Goal: Task Accomplishment & Management: Use online tool/utility

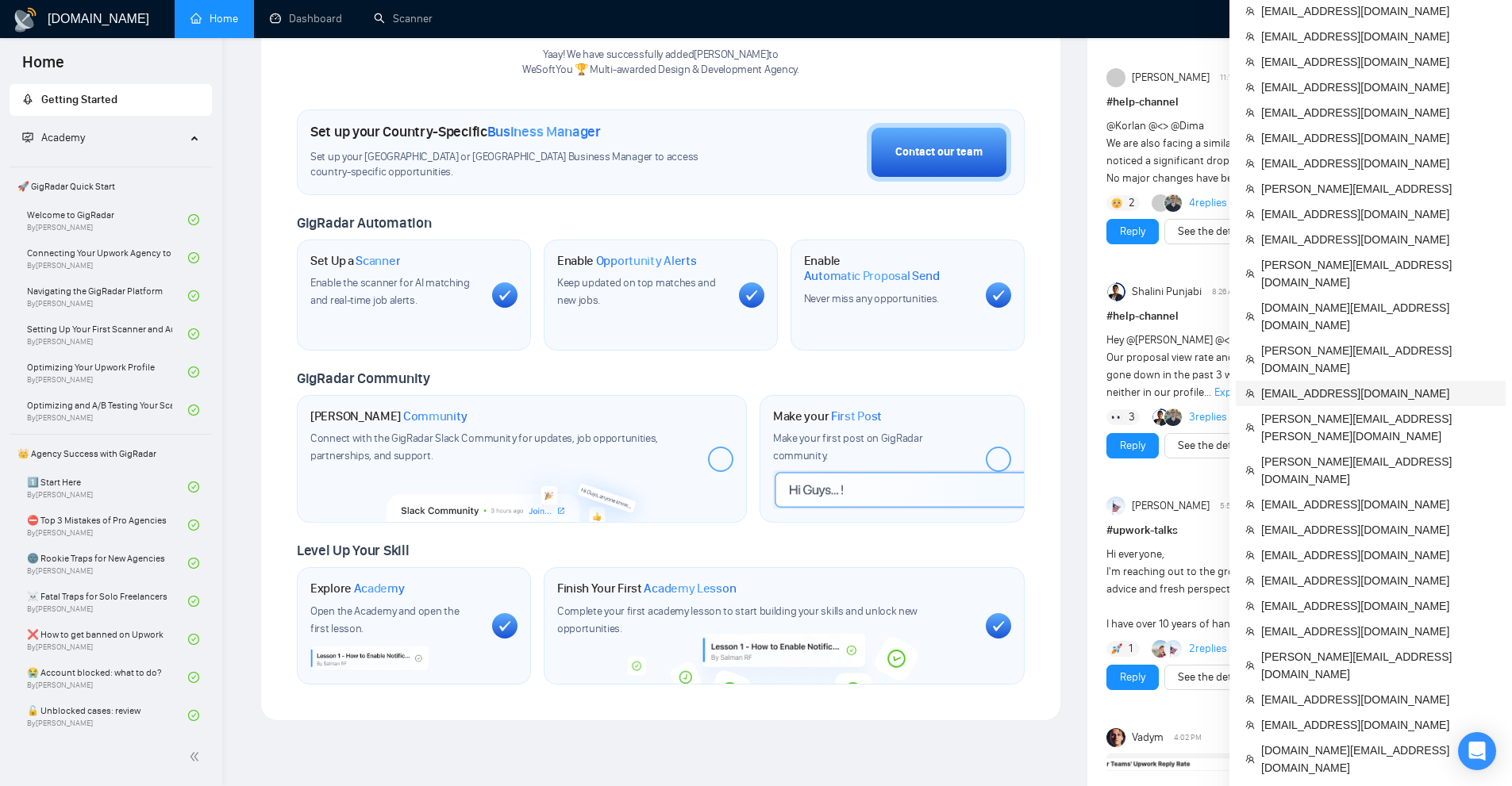
scroll to position [714, 0]
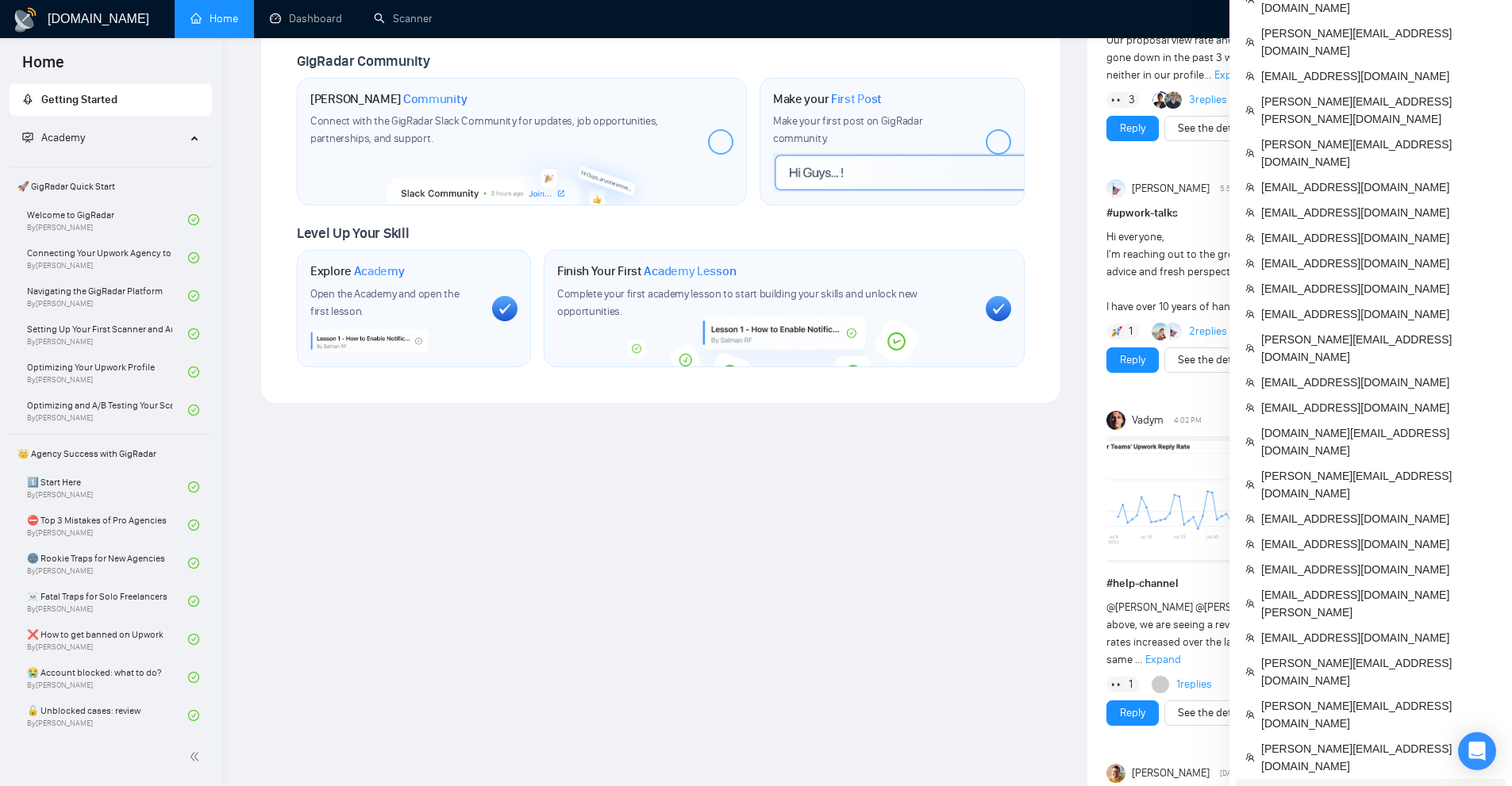
click at [1329, 783] on span "[EMAIL_ADDRESS][DOMAIN_NAME]" at bounding box center [1379, 792] width 235 height 18
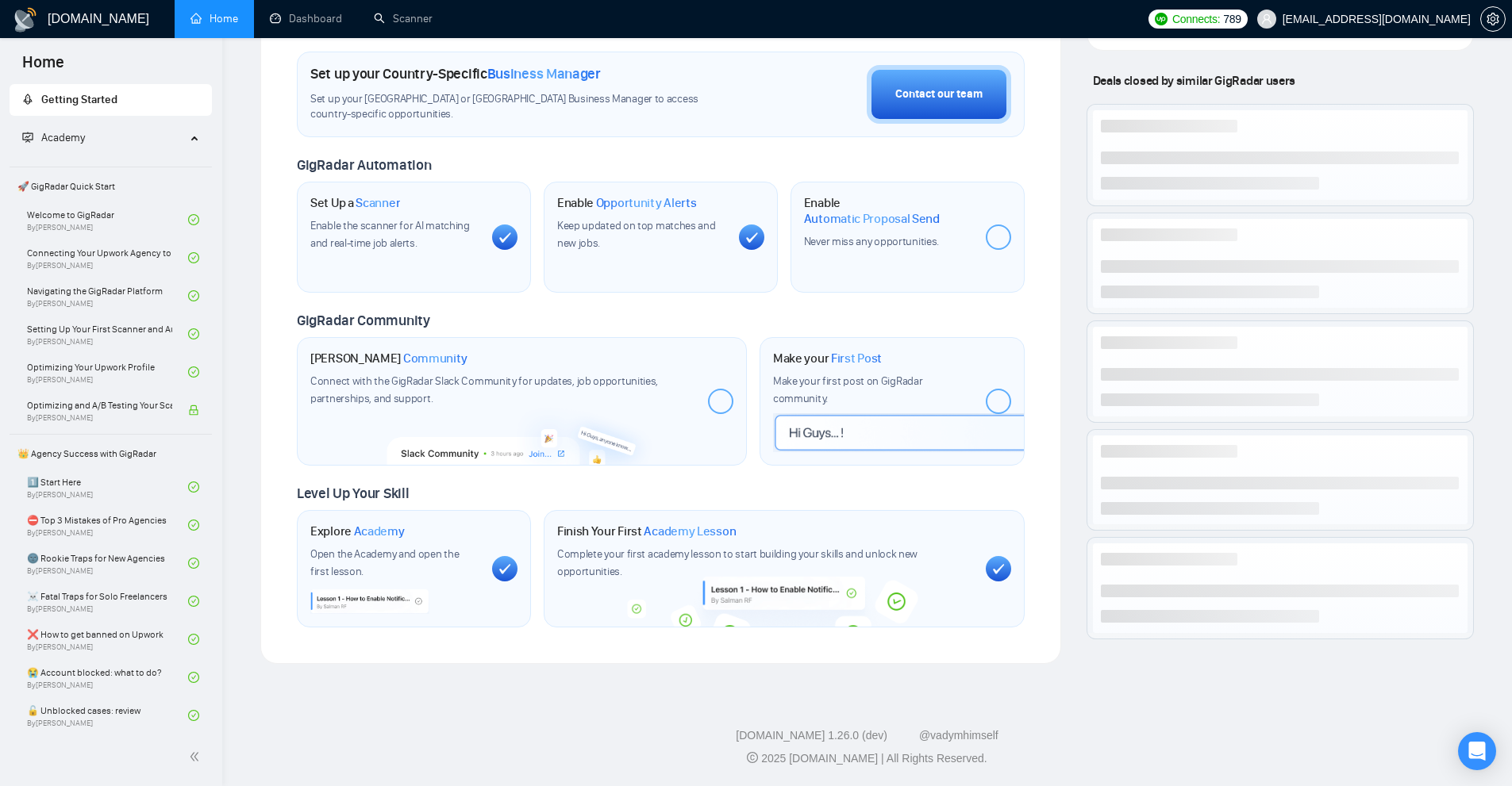
scroll to position [460, 0]
click at [433, 20] on link "Scanner" at bounding box center [403, 19] width 59 height 14
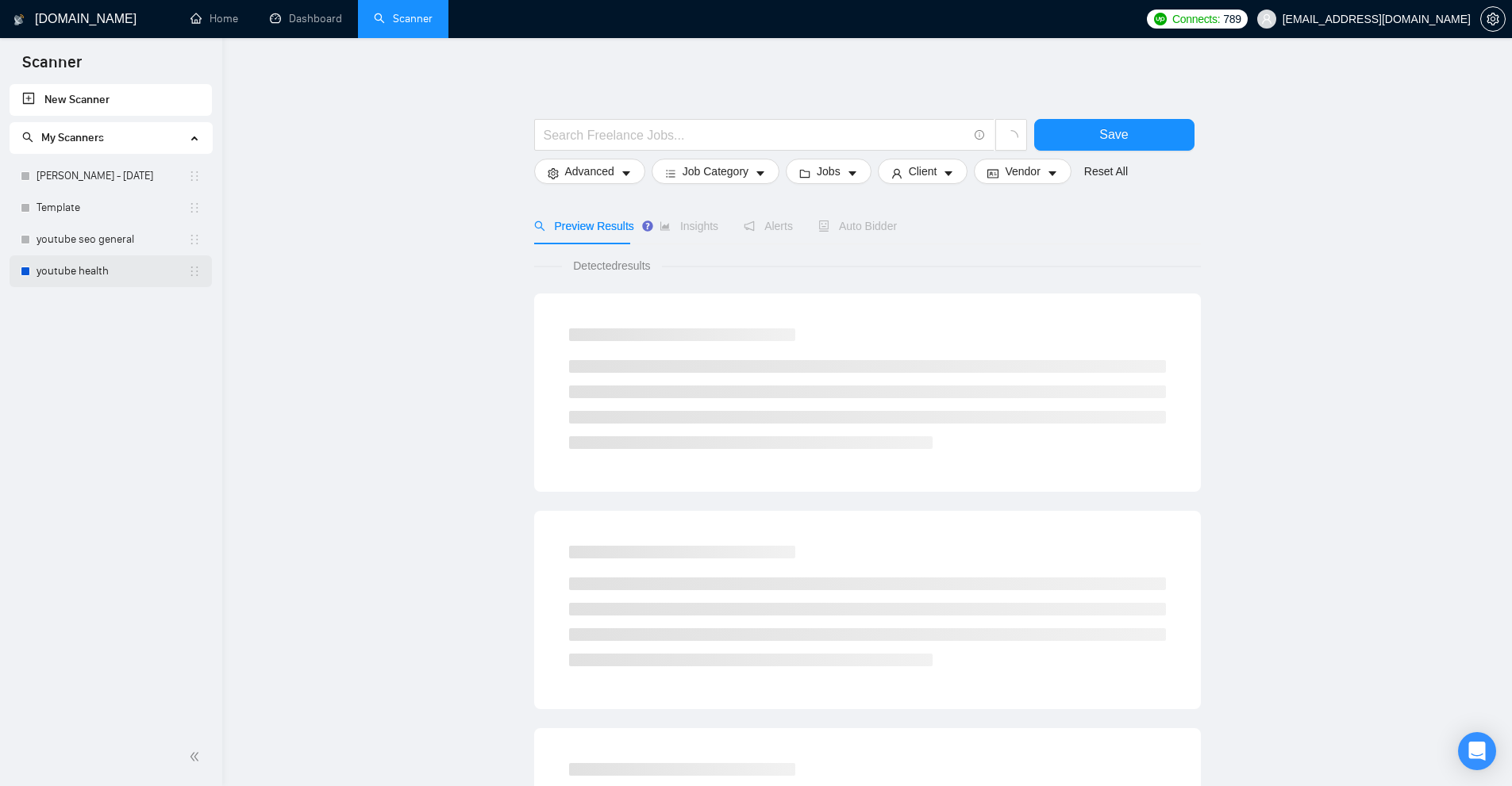
click at [107, 280] on link "youtube health" at bounding box center [112, 271] width 151 height 32
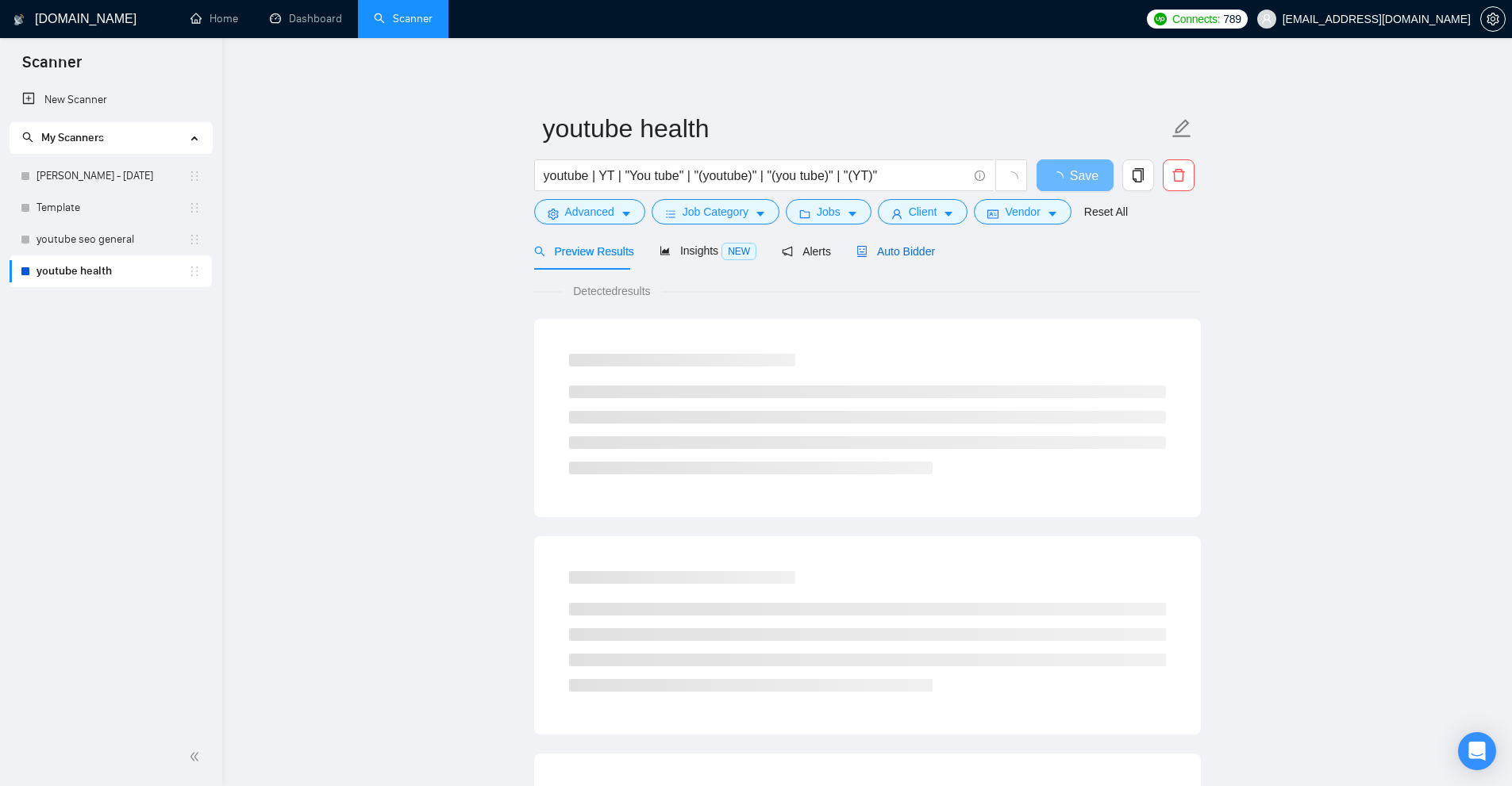
click at [900, 256] on span "Auto Bidder" at bounding box center [895, 251] width 78 height 13
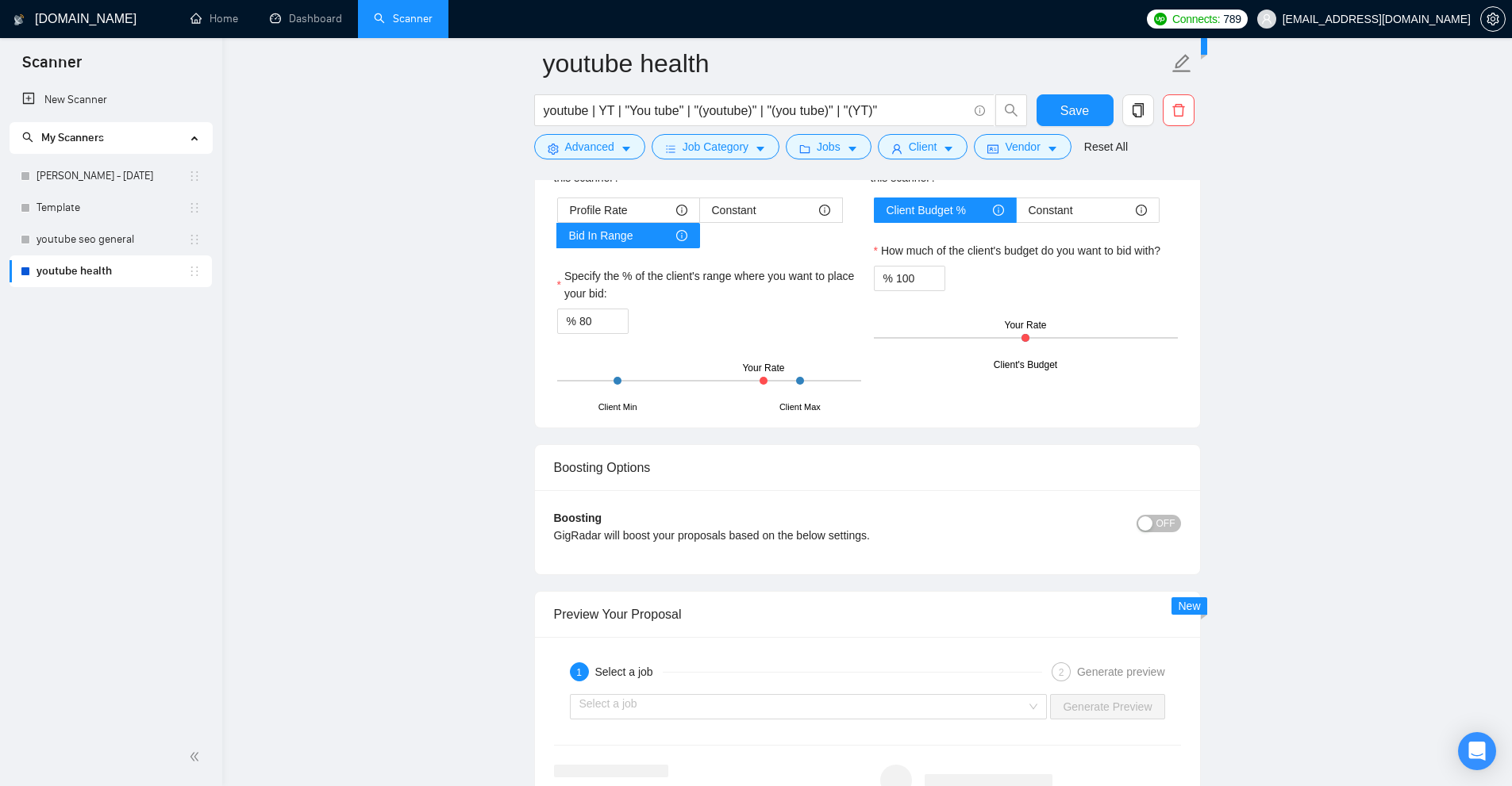
scroll to position [2855, 0]
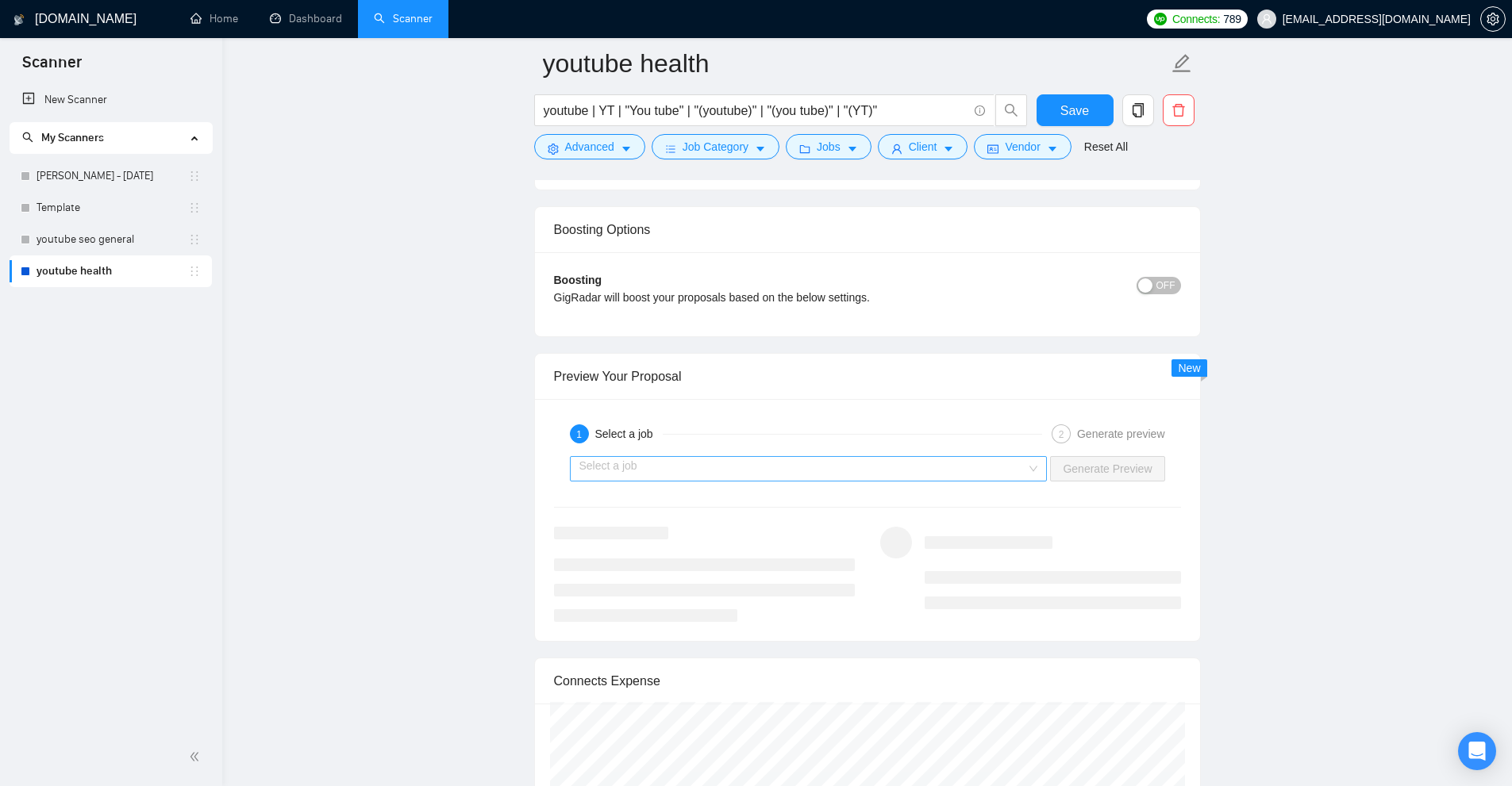
click at [846, 471] on input "search" at bounding box center [803, 468] width 447 height 23
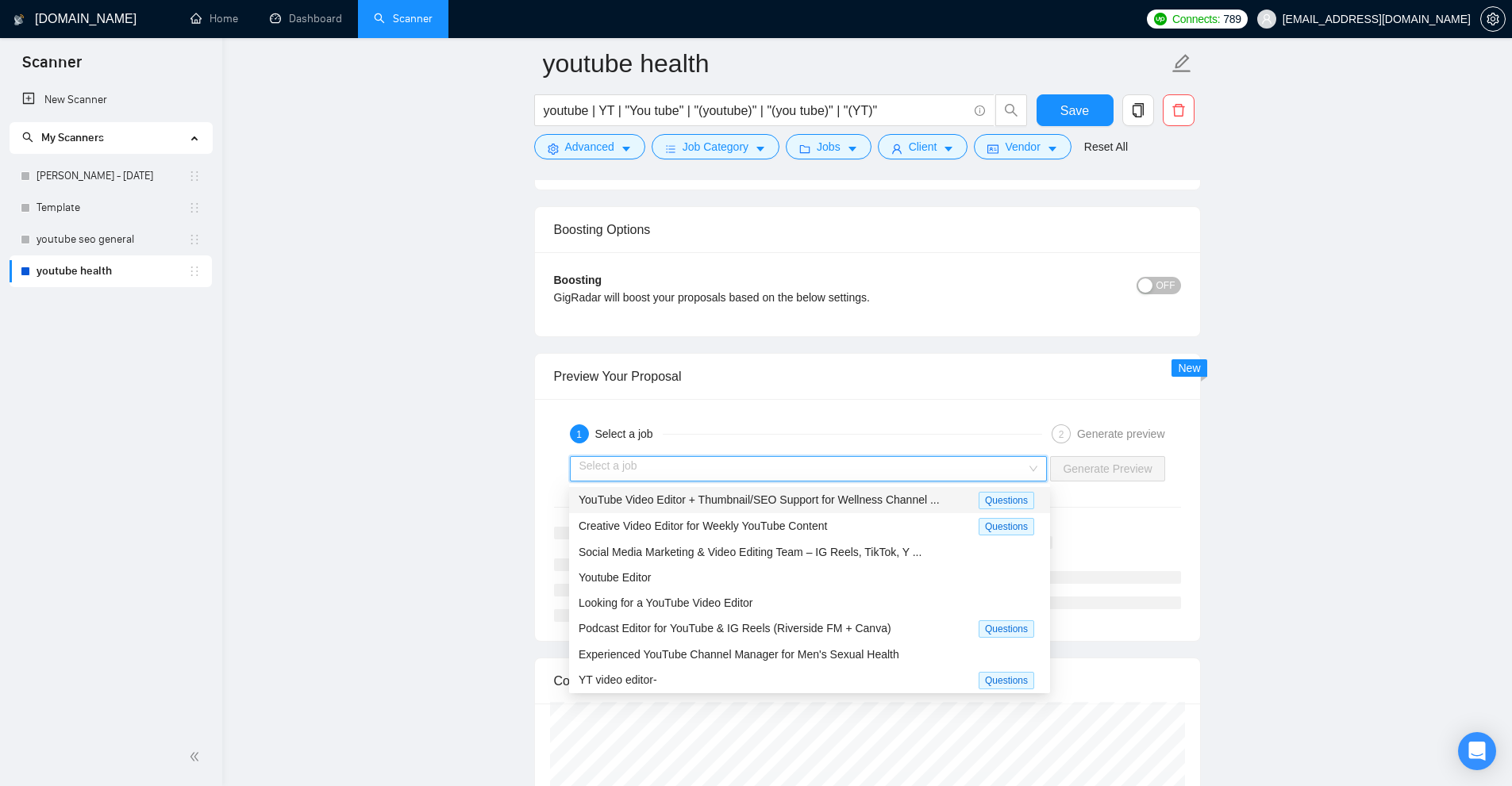
click at [783, 507] on div "YouTube Video Editor + Thumbnail/SEO Support for Wellness Channel ..." at bounding box center [778, 500] width 400 height 19
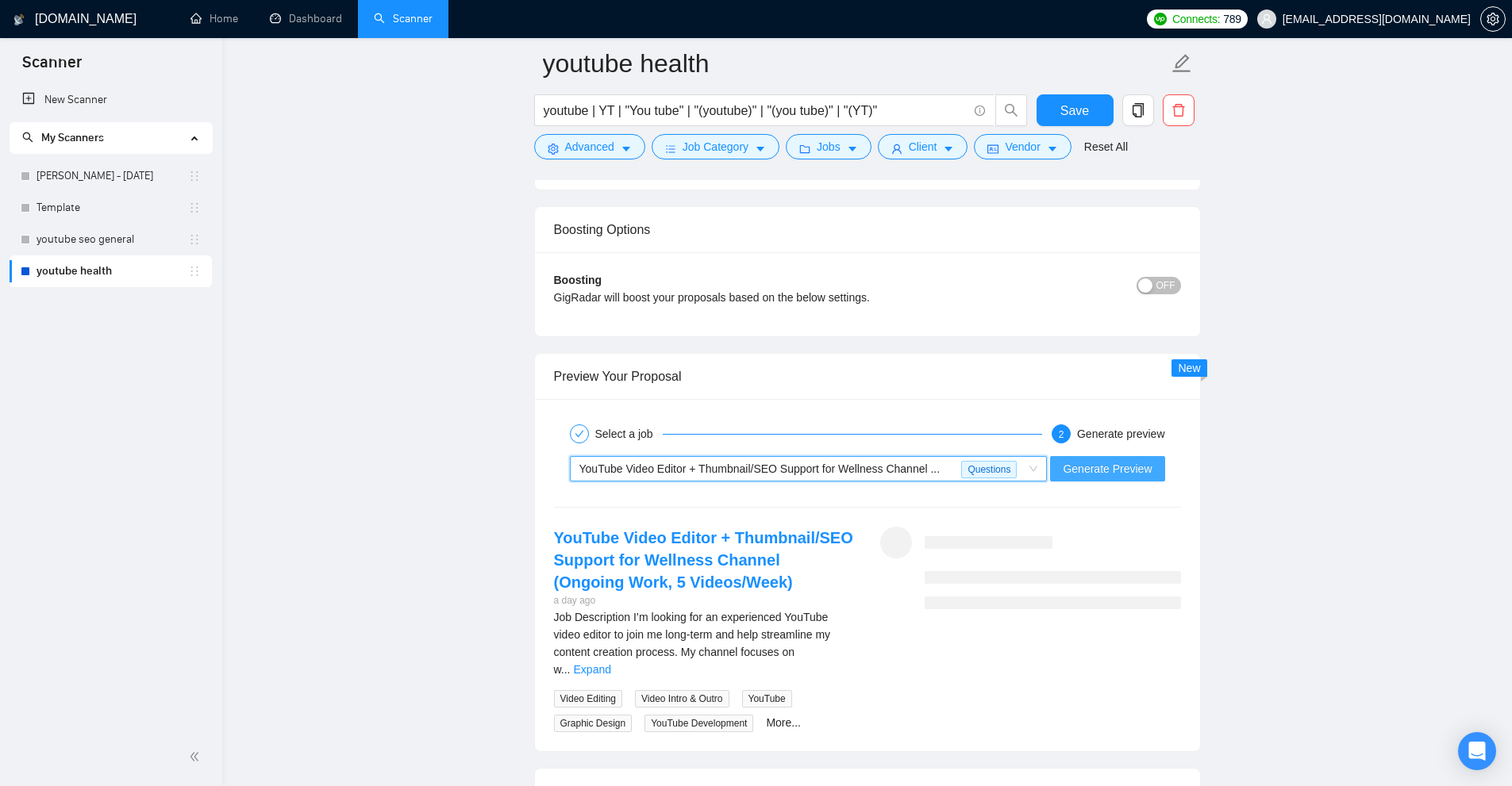
click at [1098, 472] on span "Generate Preview" at bounding box center [1107, 469] width 89 height 18
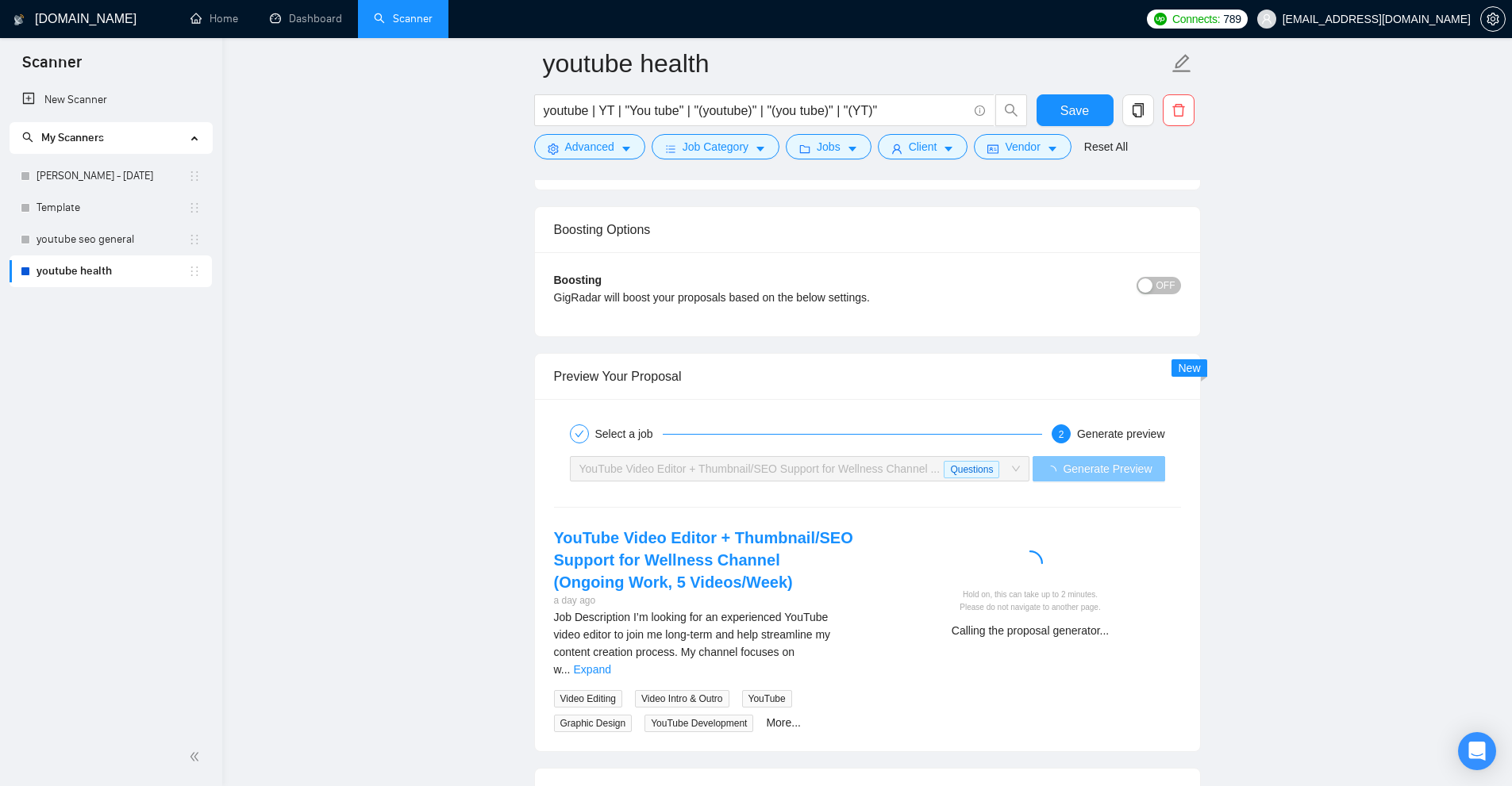
scroll to position [3015, 0]
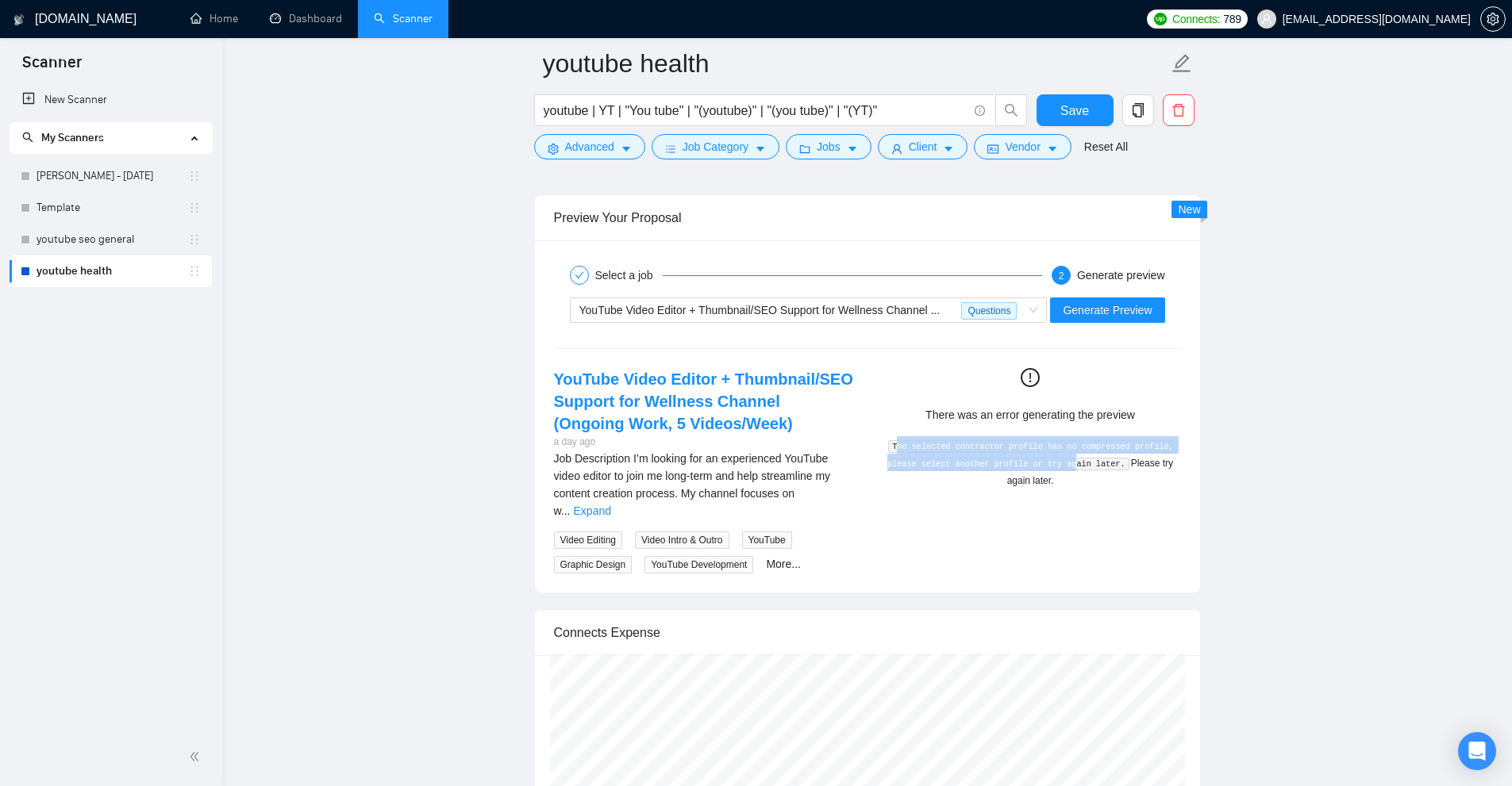
drag, startPoint x: 910, startPoint y: 442, endPoint x: 1070, endPoint y: 470, distance: 162.4
click at [1070, 470] on div "The selected contractor profile has no compressed profile, please select anothe…" at bounding box center [1031, 463] width 288 height 53
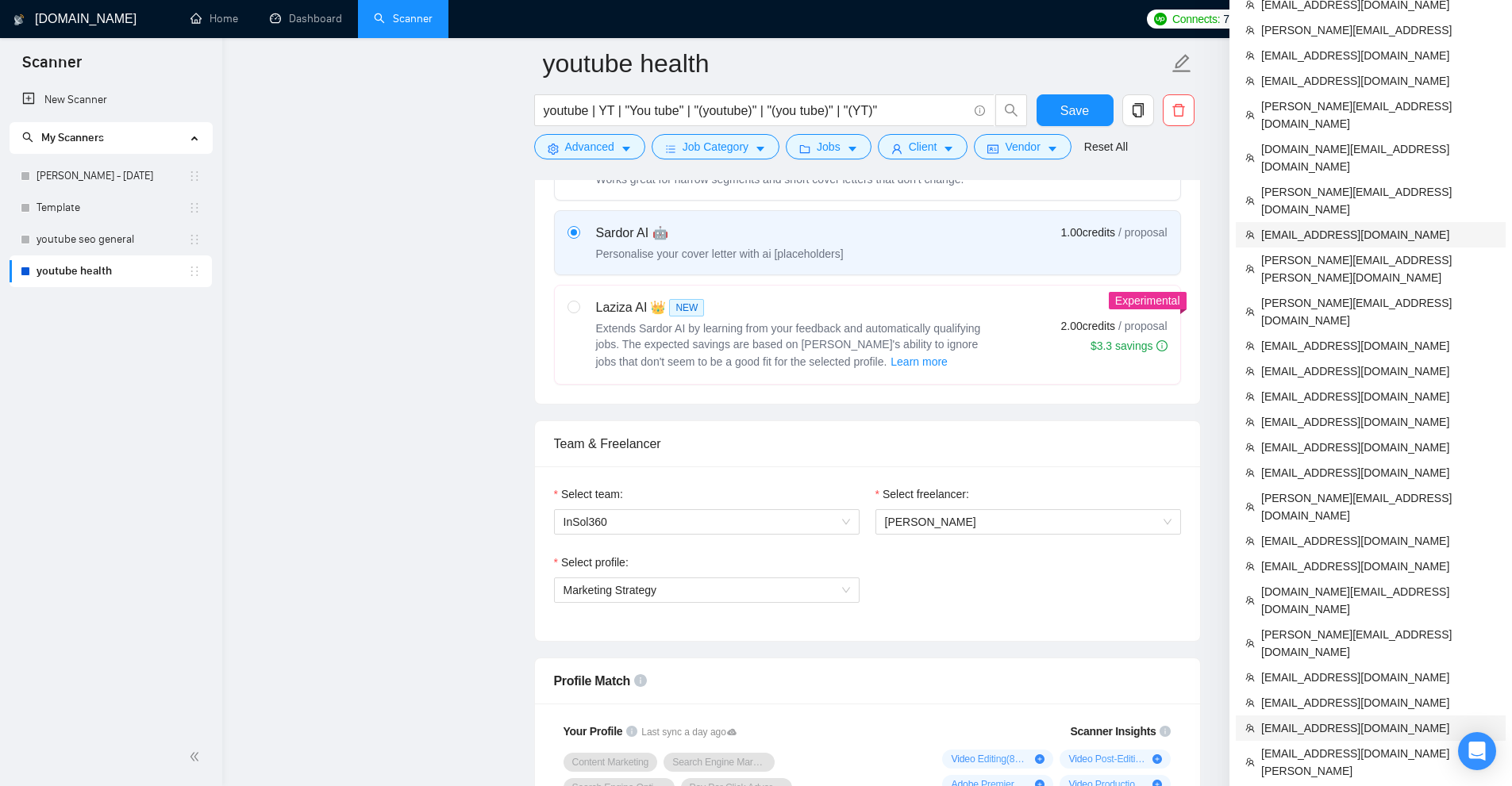
scroll to position [476, 0]
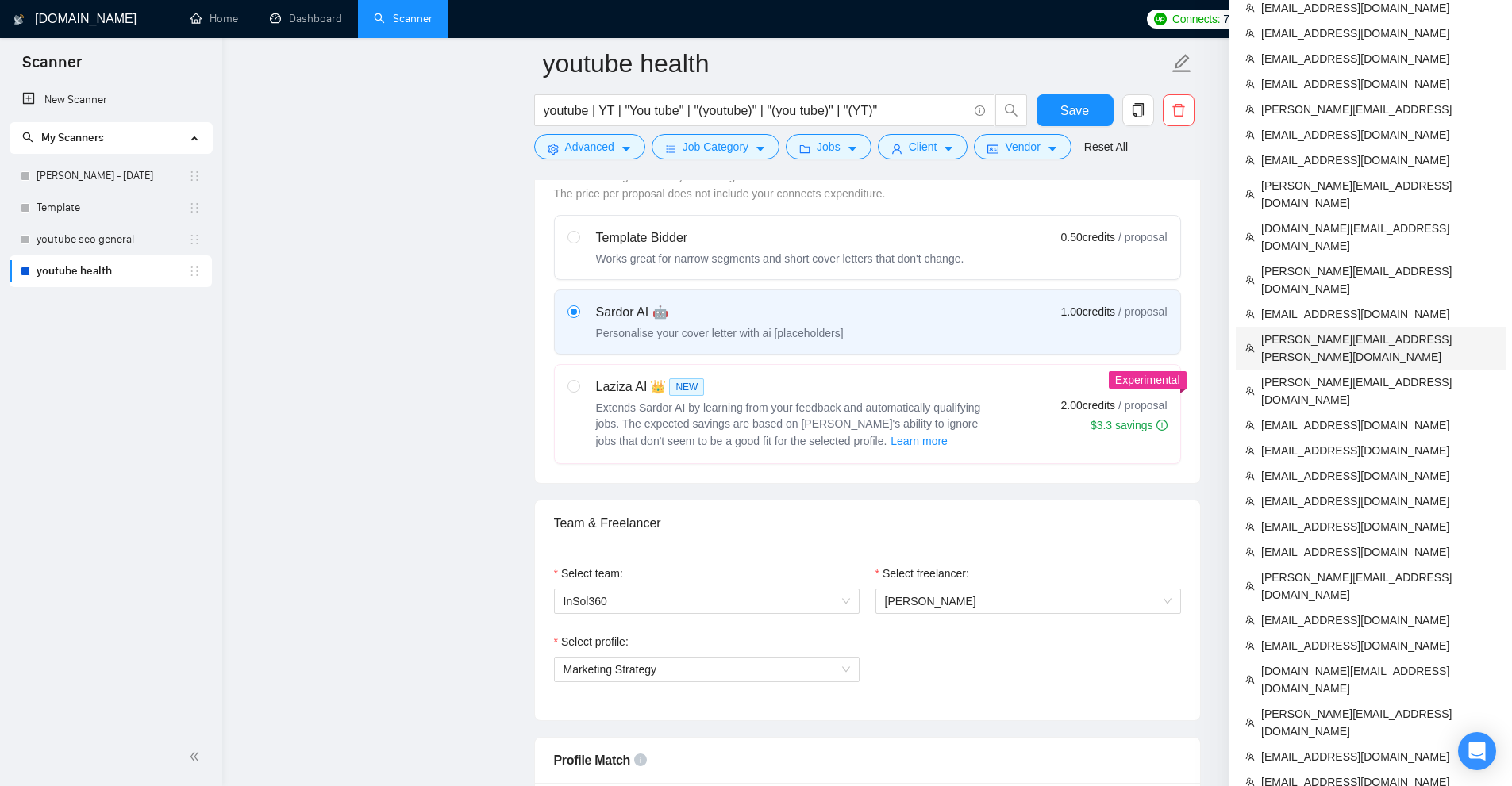
click at [1336, 331] on span "[PERSON_NAME][EMAIL_ADDRESS][PERSON_NAME][DOMAIN_NAME]" at bounding box center [1379, 348] width 235 height 35
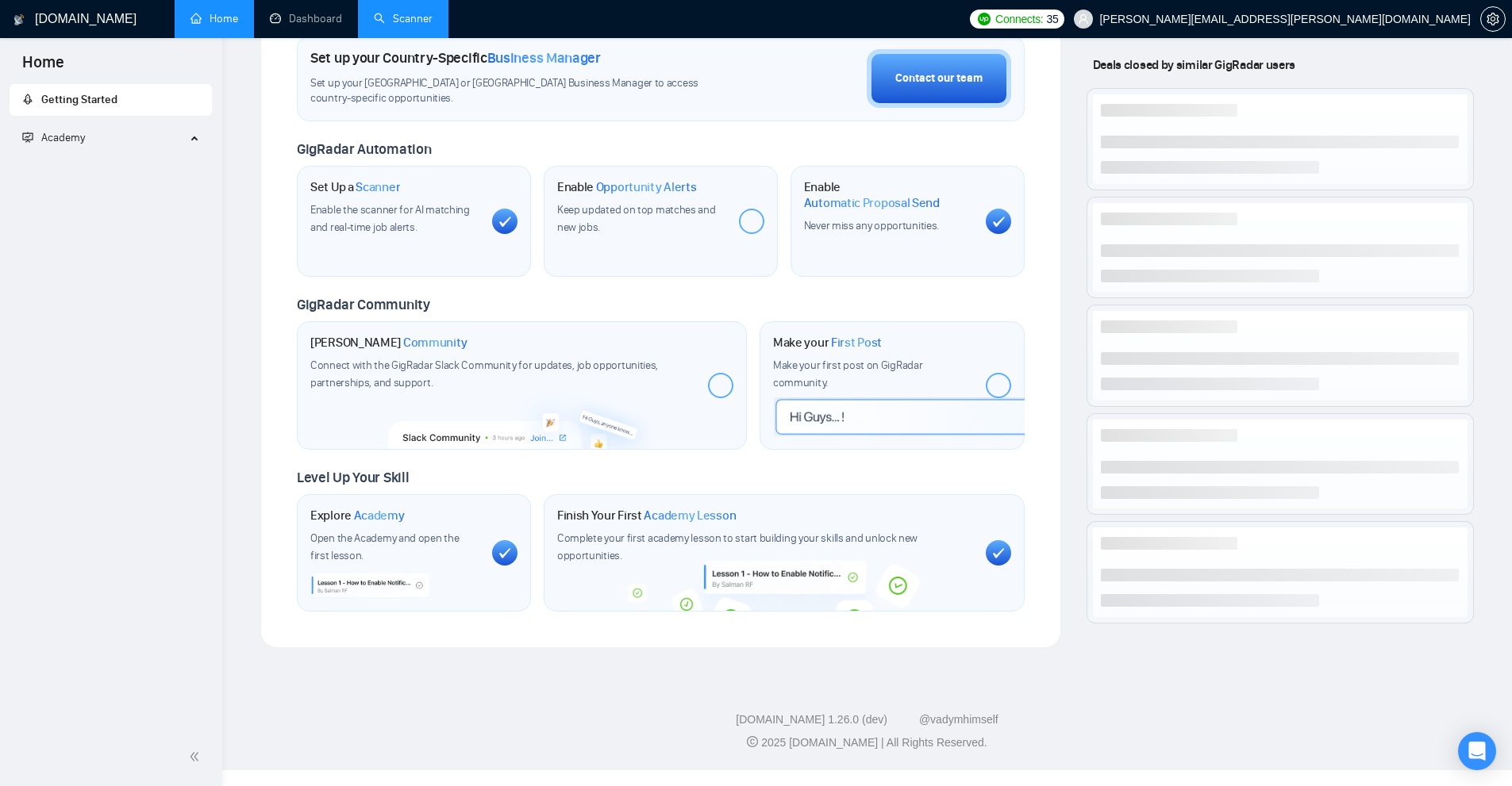
scroll to position [460, 0]
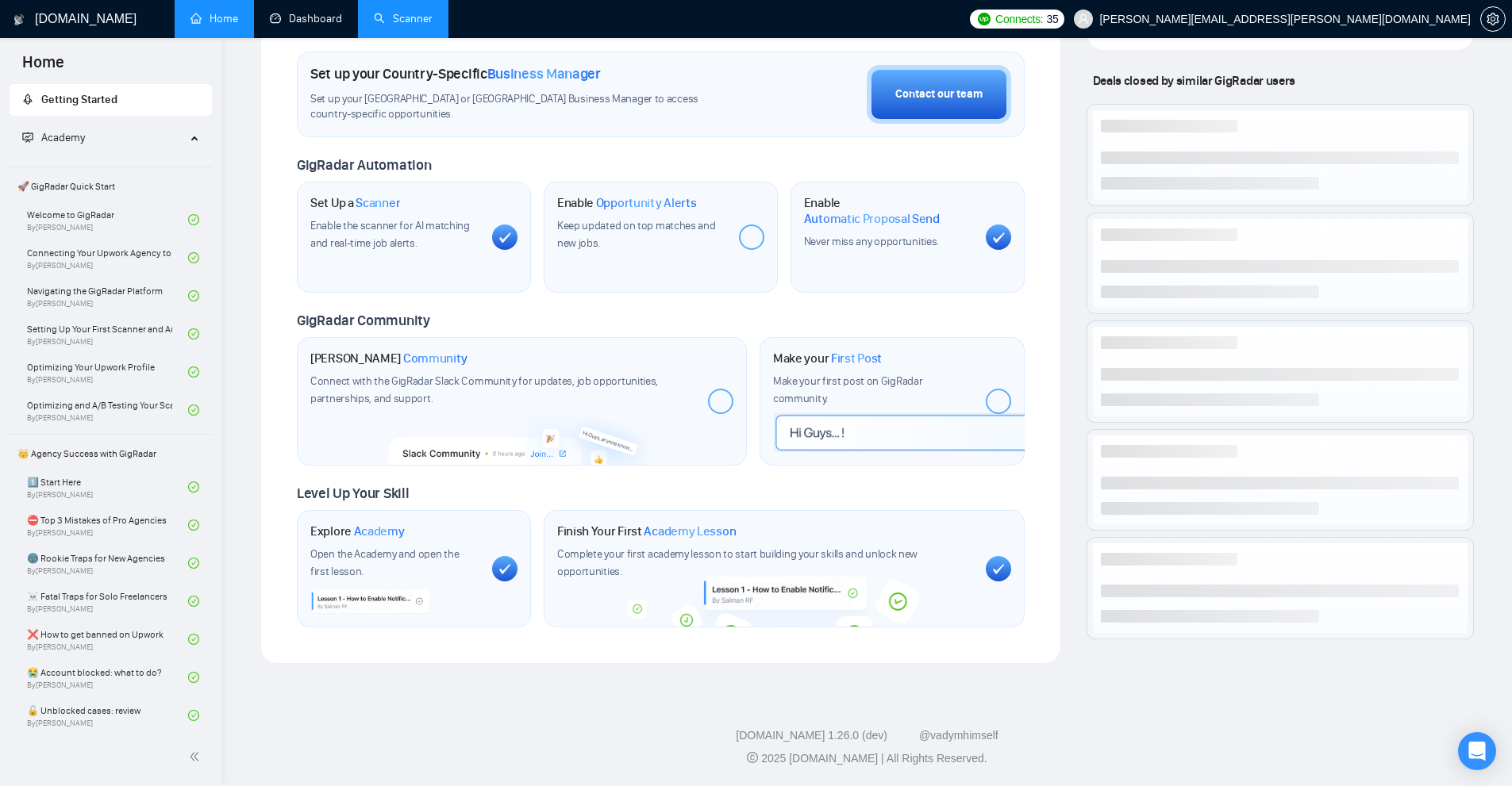
click at [384, 12] on link "Scanner" at bounding box center [403, 19] width 59 height 14
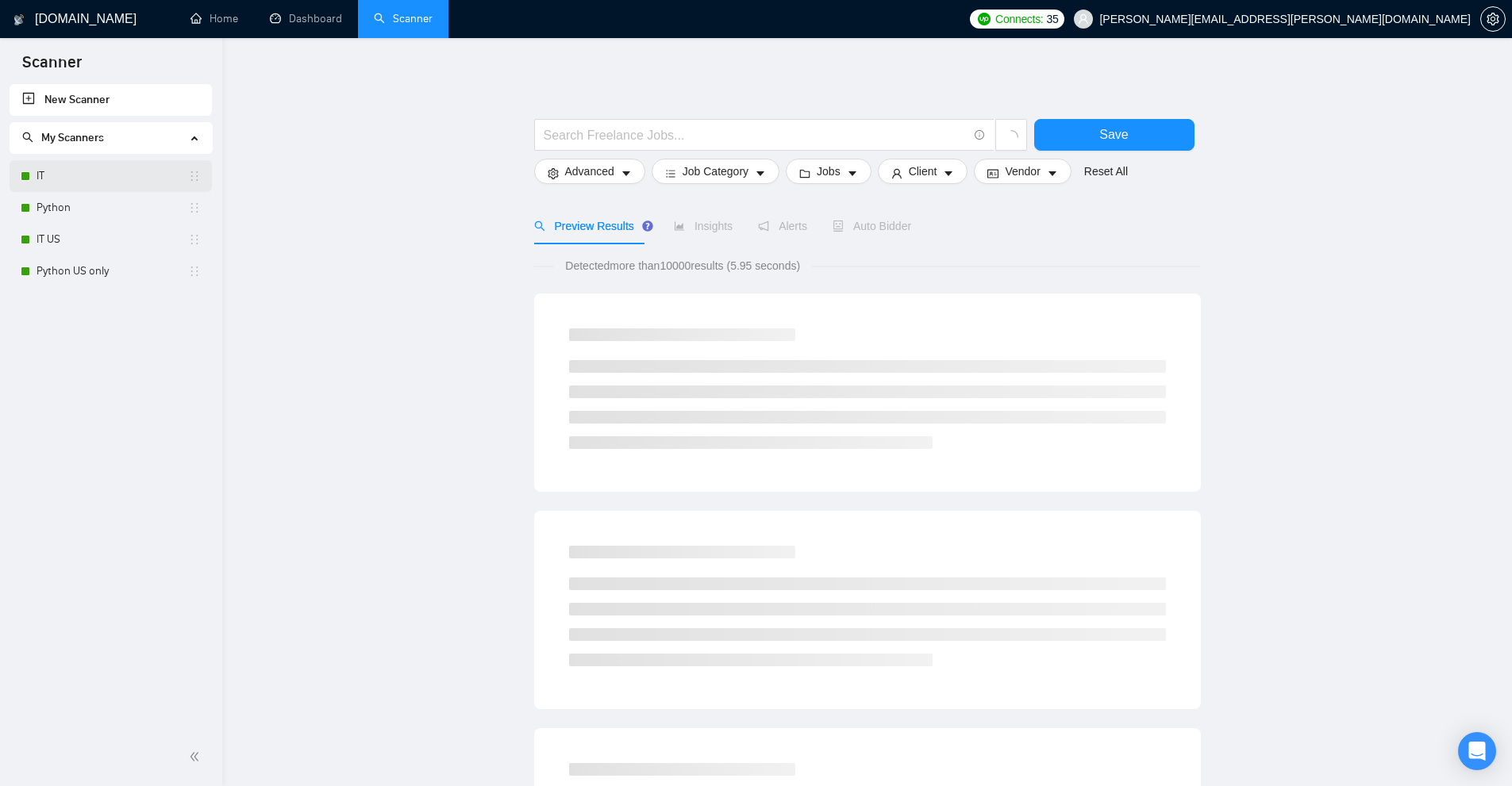
click at [101, 181] on link "IT" at bounding box center [112, 175] width 151 height 32
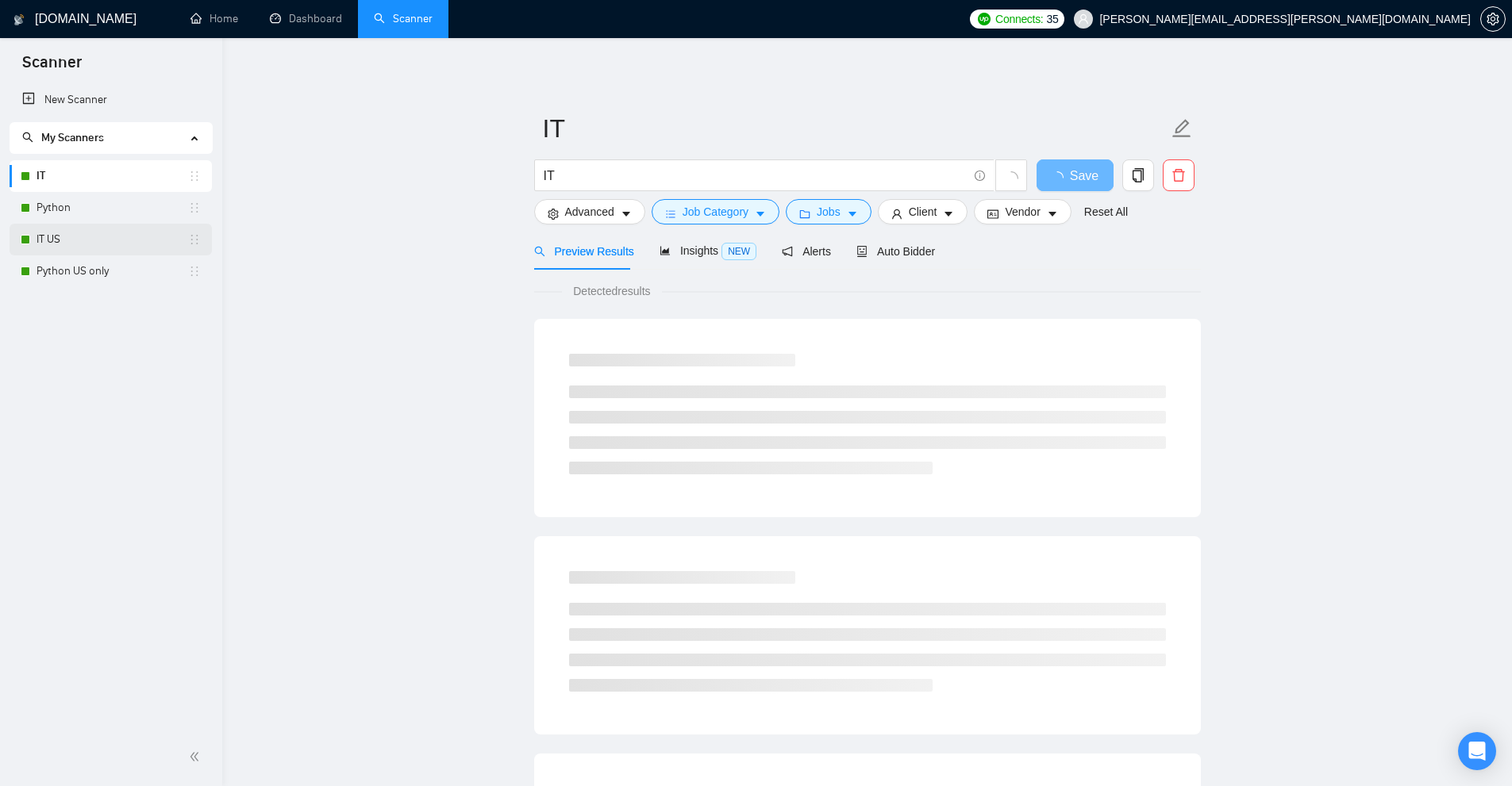
click at [89, 242] on link "IT US" at bounding box center [112, 239] width 151 height 32
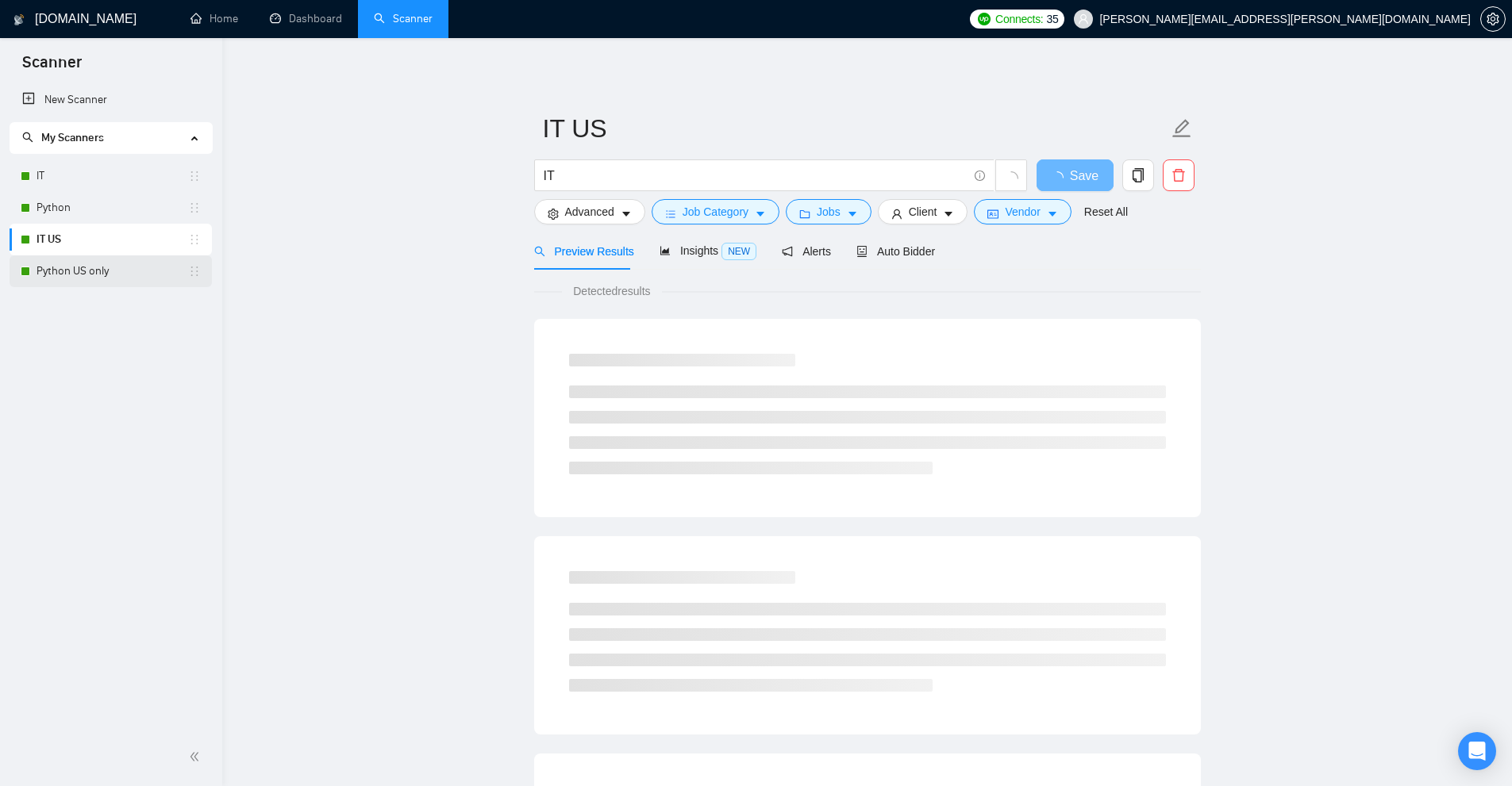
click at [78, 264] on link "Python US only" at bounding box center [112, 271] width 151 height 32
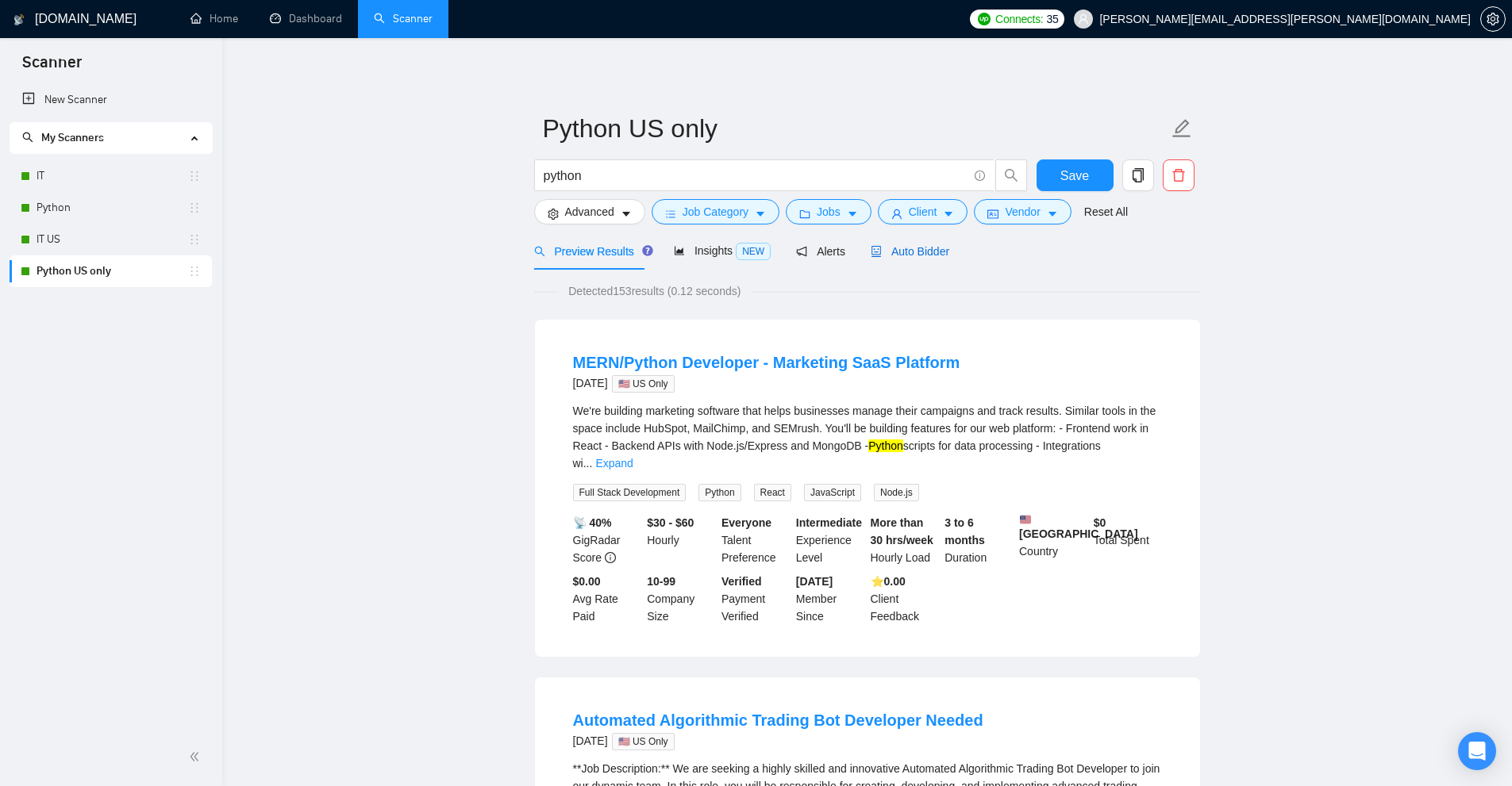
click at [930, 247] on span "Auto Bidder" at bounding box center [909, 251] width 78 height 13
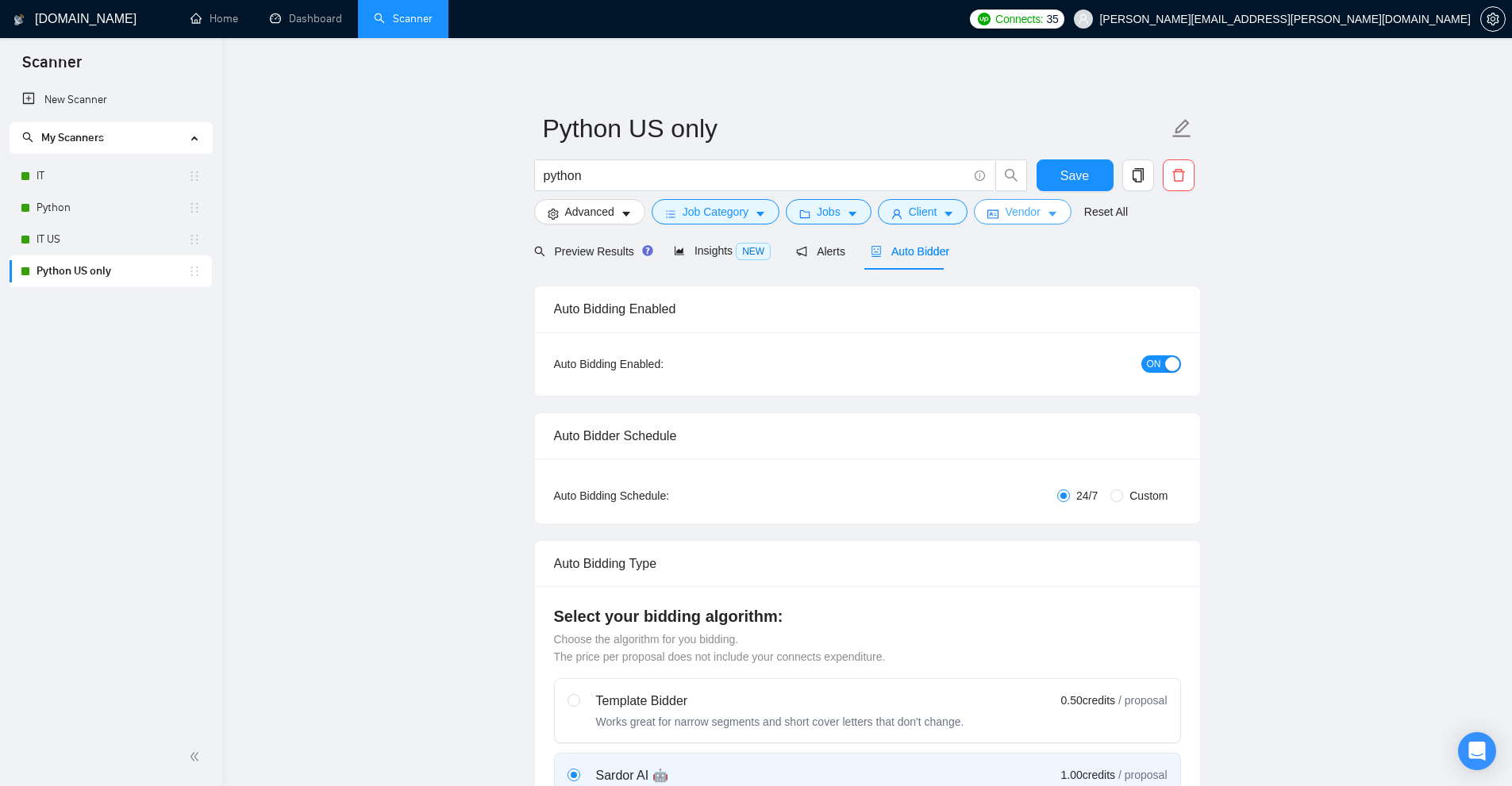
click at [1014, 209] on span "Vendor" at bounding box center [1022, 212] width 35 height 18
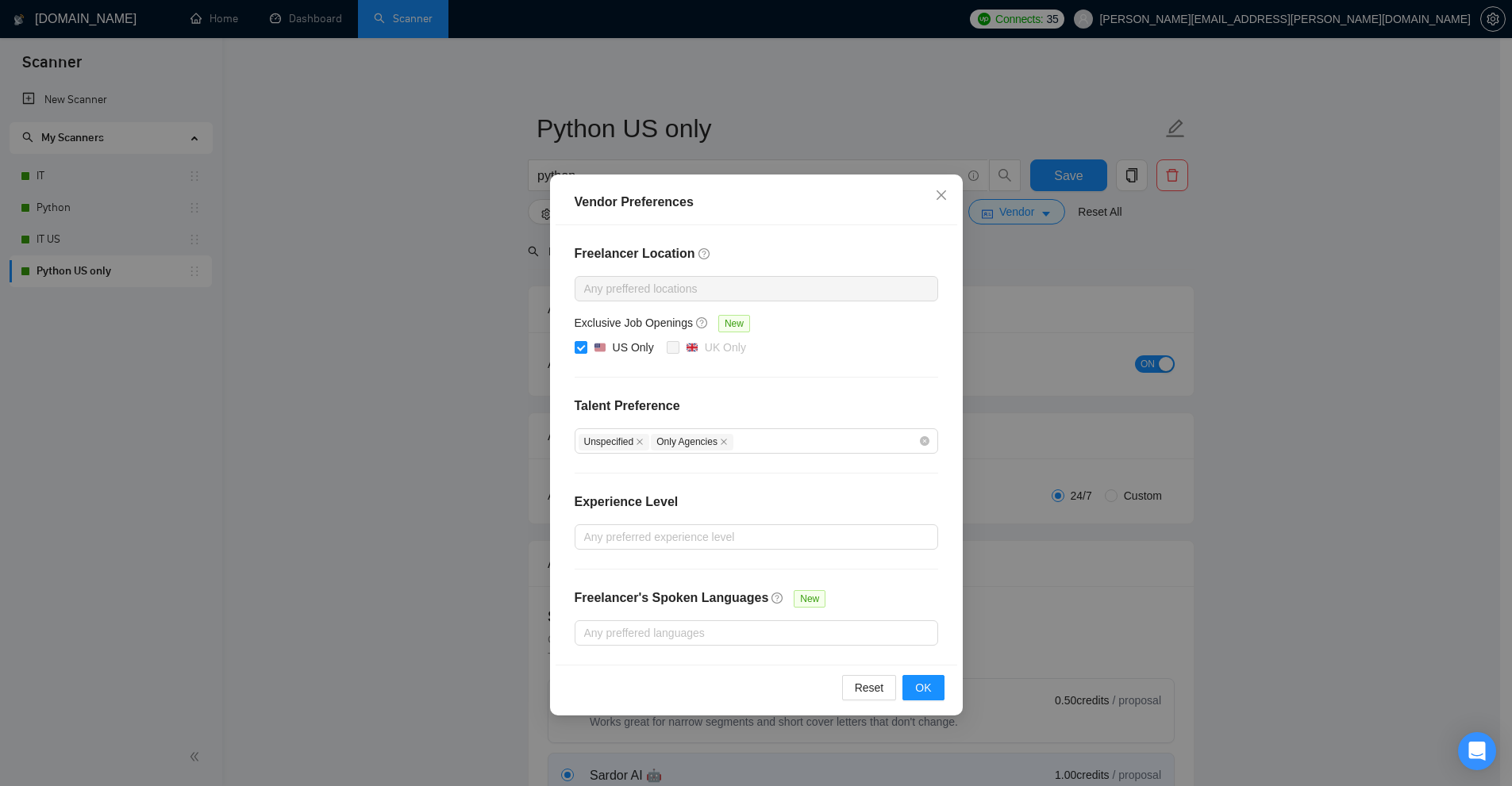
click at [1052, 365] on div "Vendor Preferences Freelancer Location Any preffered locations Exclusive Job Op…" at bounding box center [756, 393] width 1512 height 786
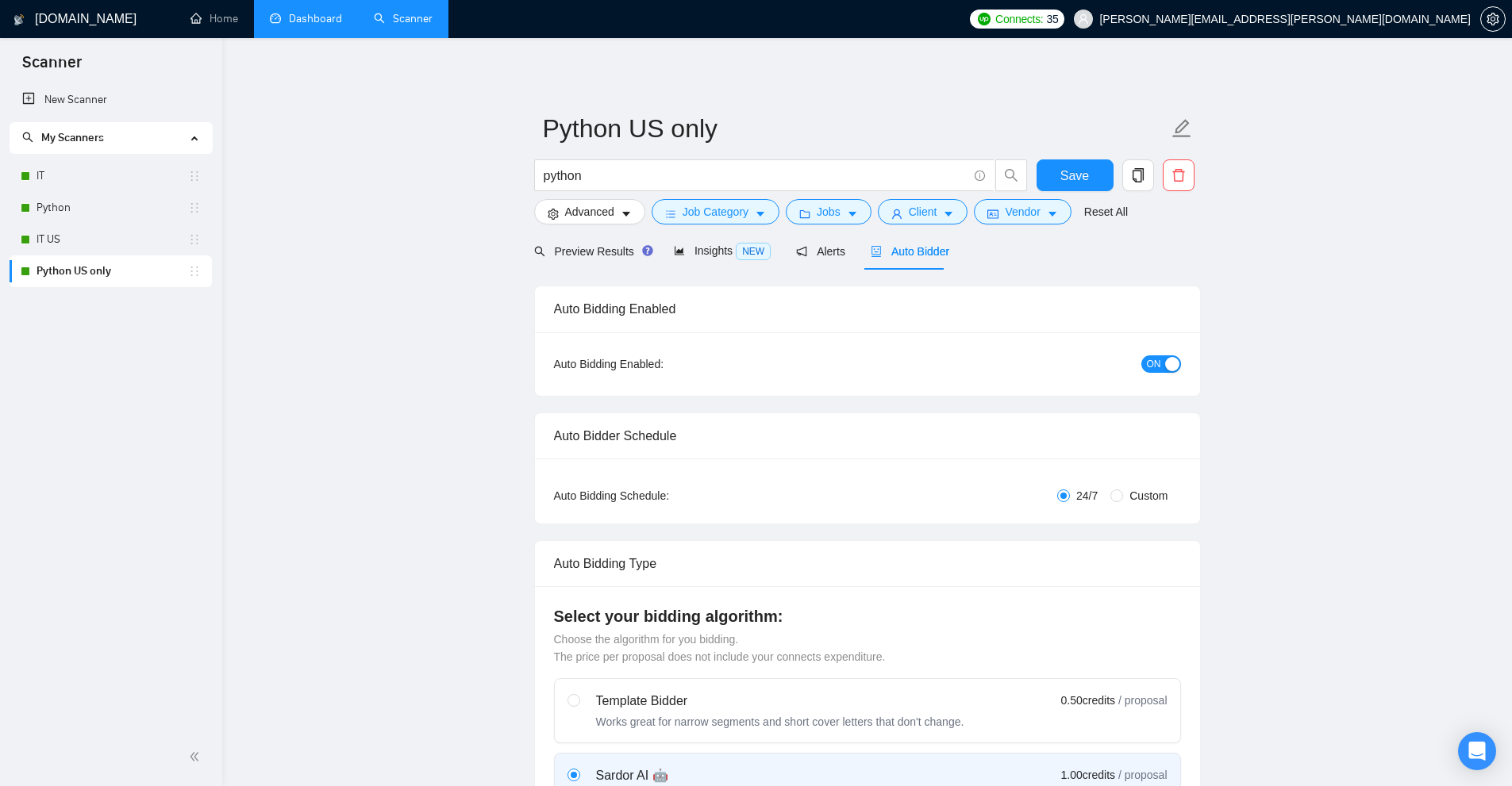
click at [270, 21] on link "Dashboard" at bounding box center [306, 19] width 72 height 14
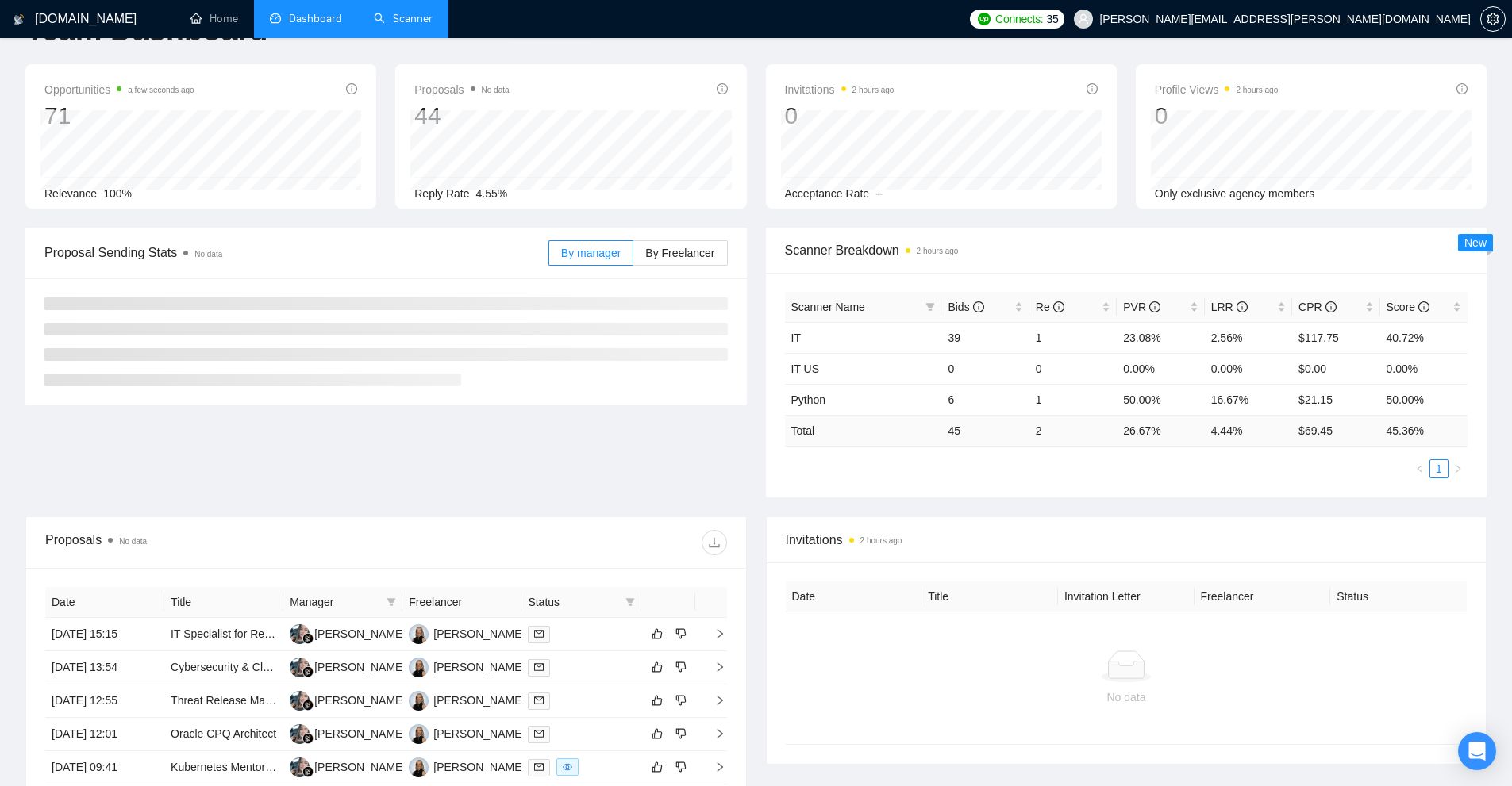
scroll to position [409, 0]
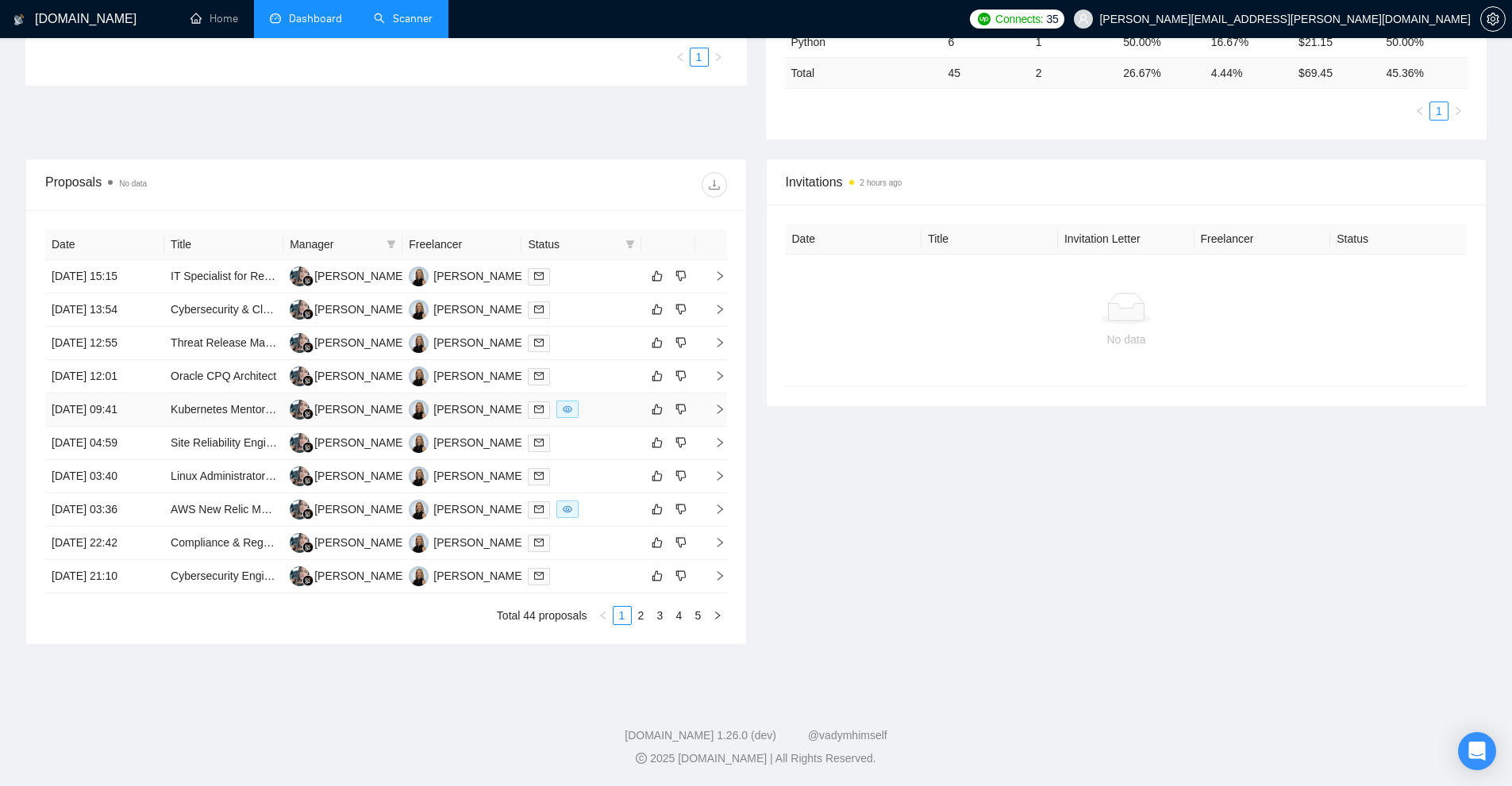
click at [595, 410] on div at bounding box center [580, 409] width 106 height 19
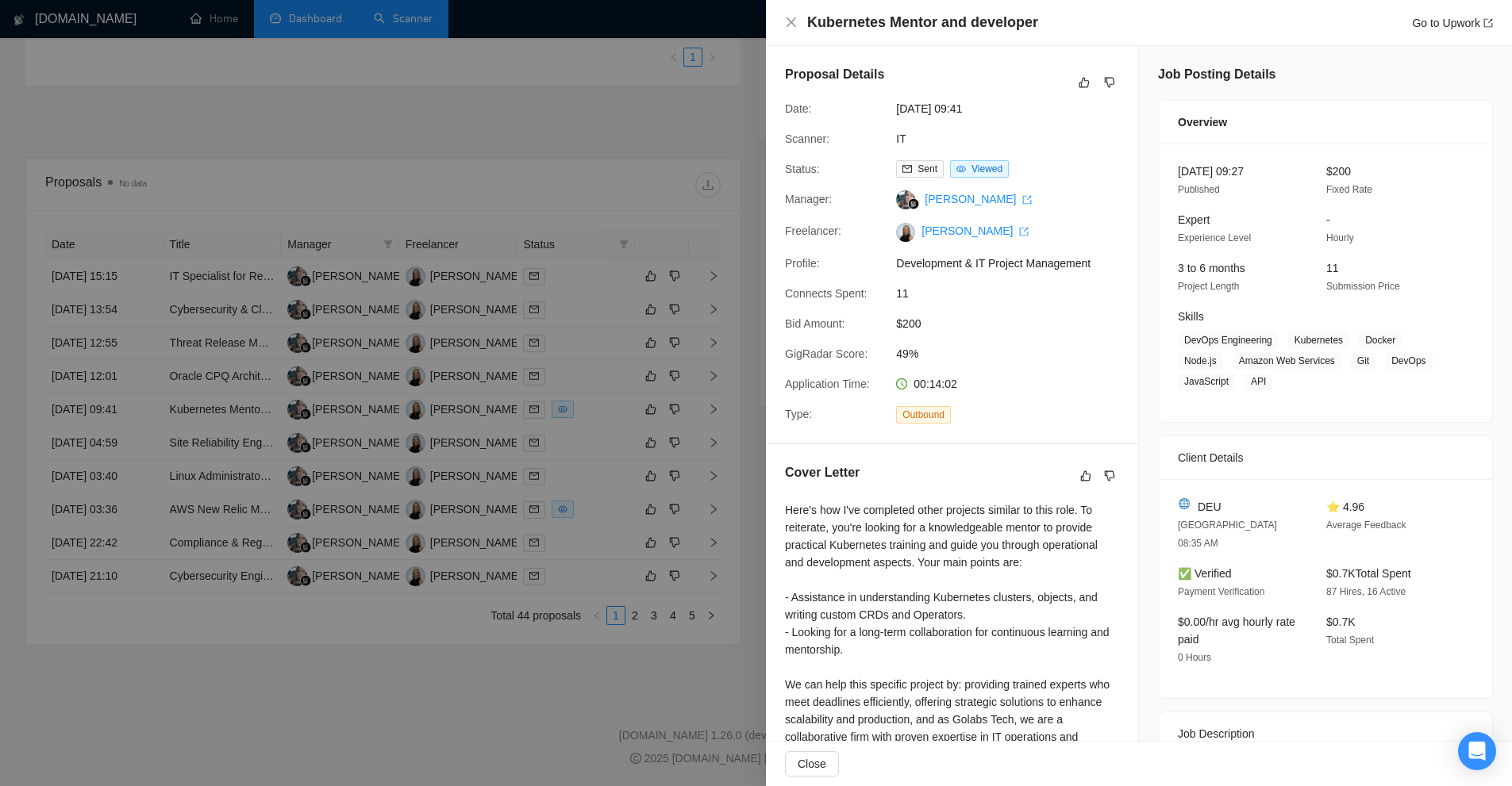
scroll to position [422, 0]
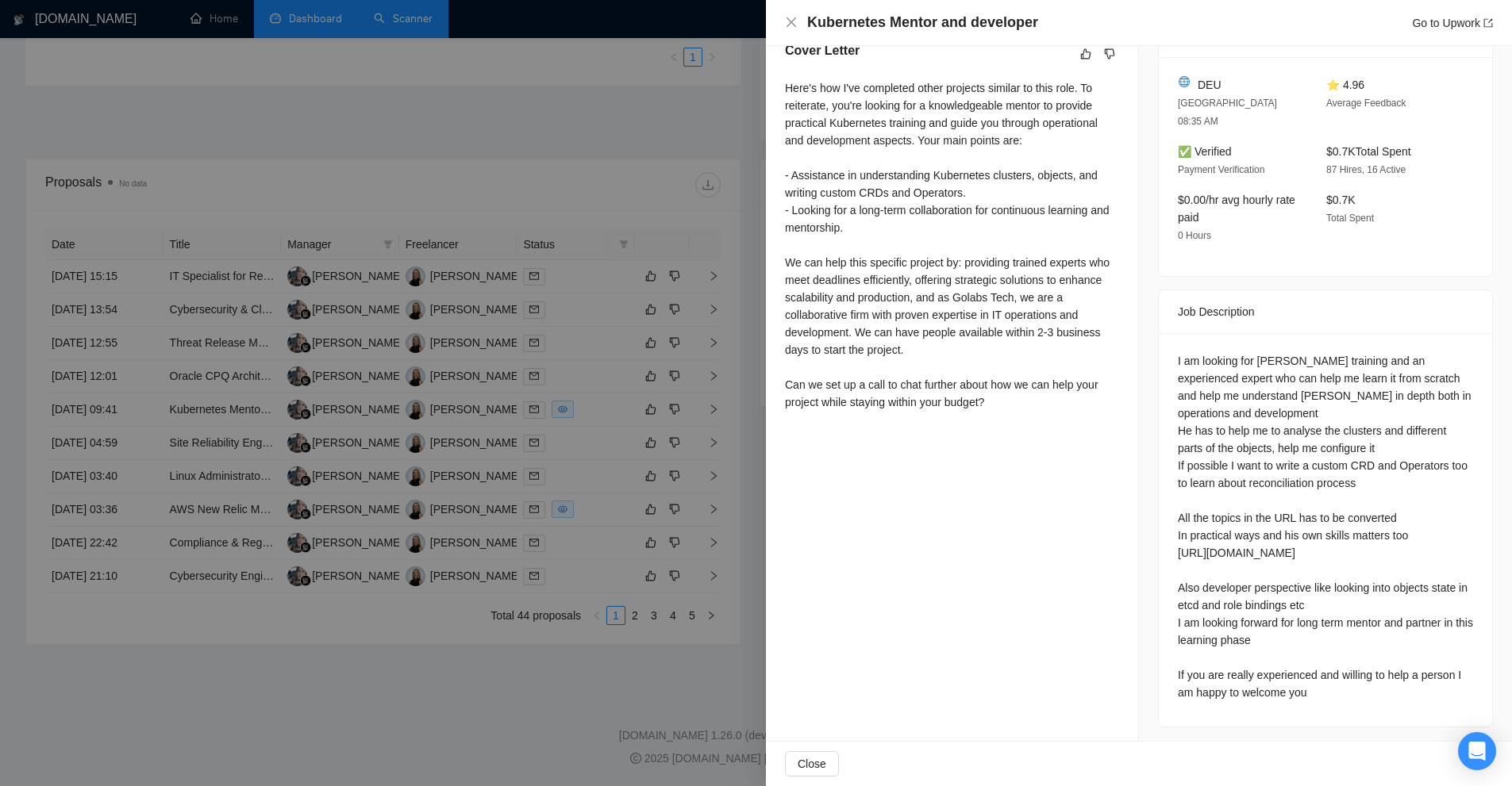
click at [648, 330] on div at bounding box center [756, 393] width 1512 height 786
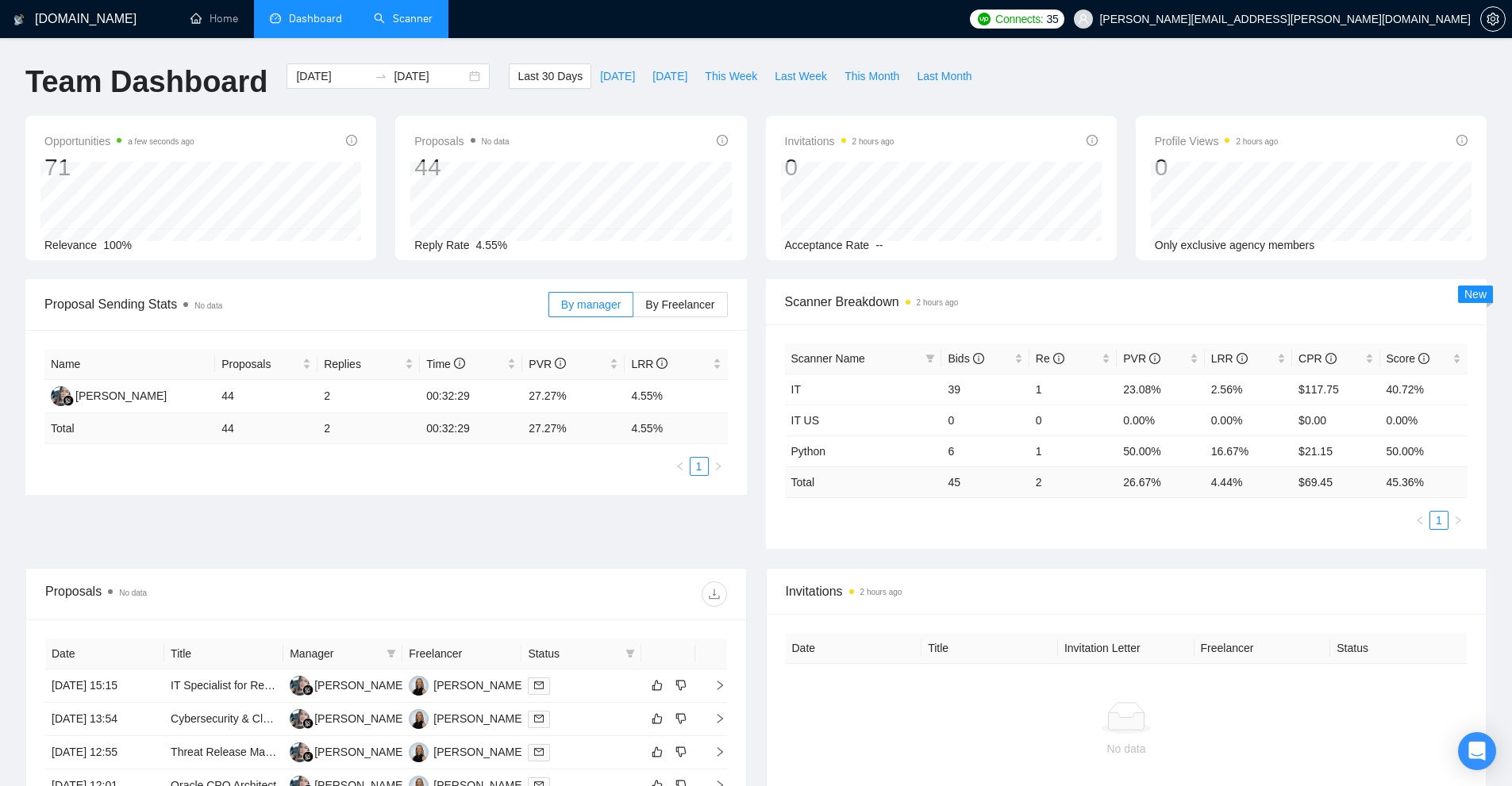
scroll to position [317, 0]
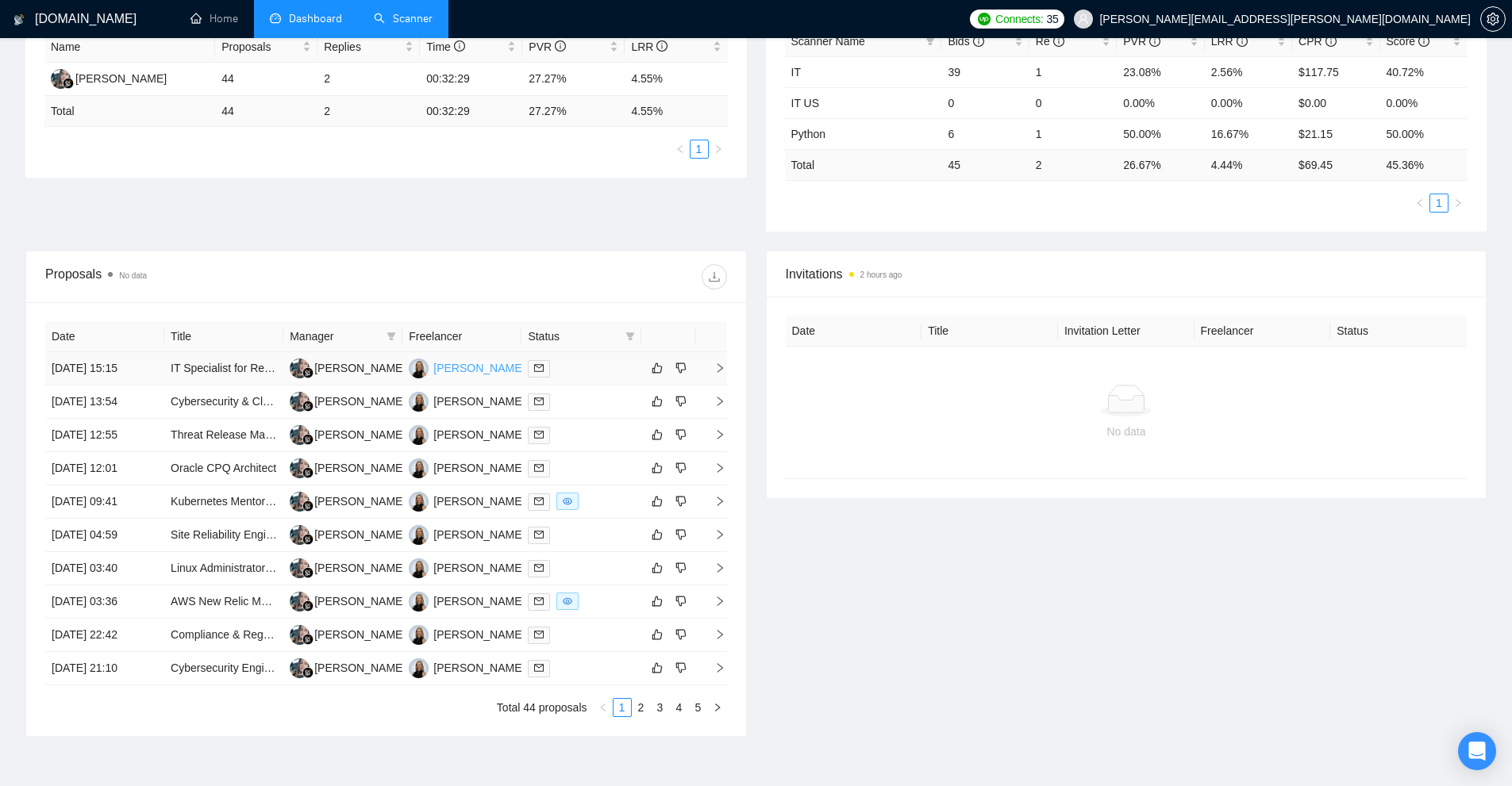
click at [476, 374] on div "[PERSON_NAME]" at bounding box center [479, 368] width 91 height 18
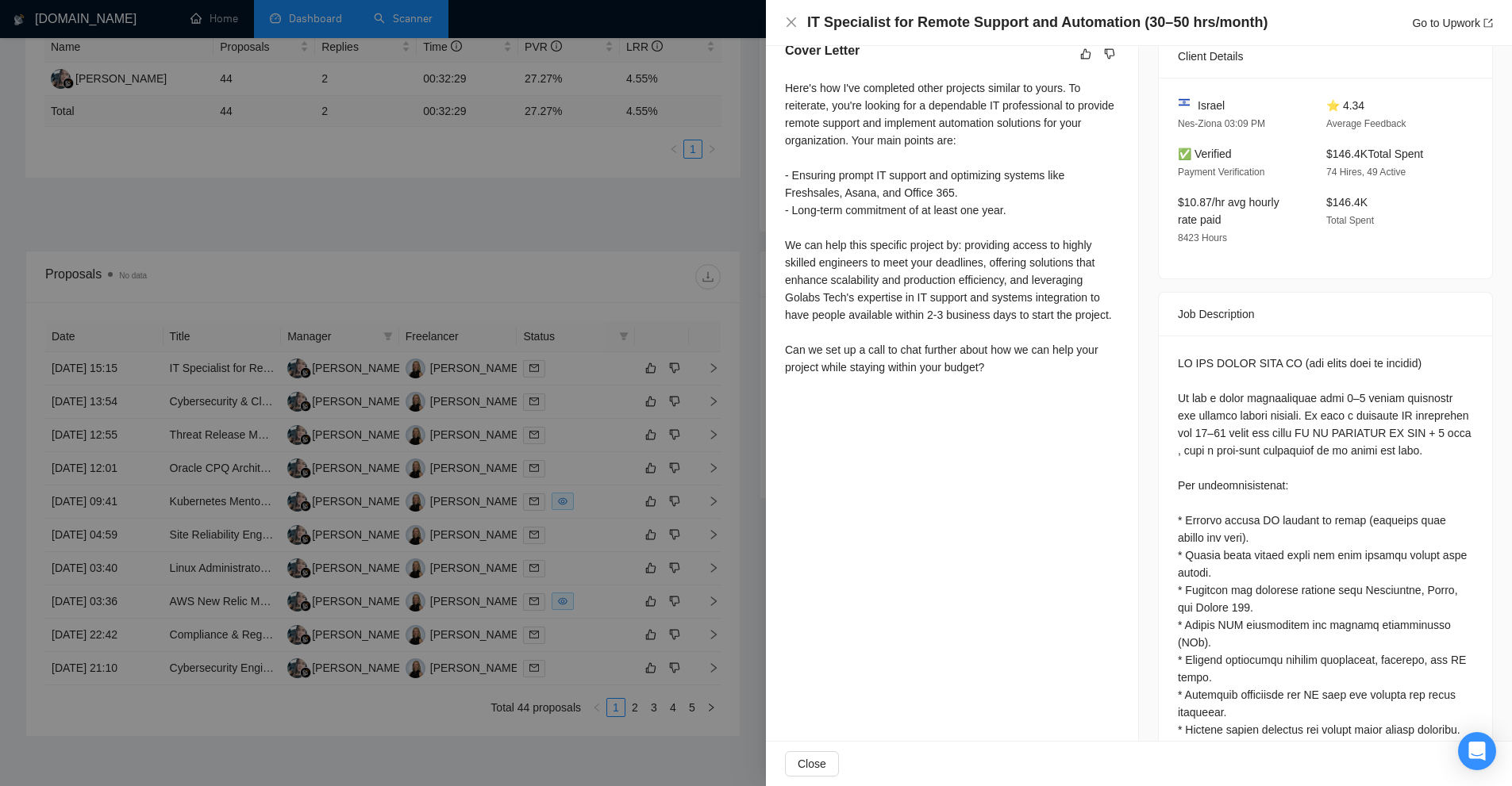
click at [680, 261] on div at bounding box center [756, 393] width 1512 height 786
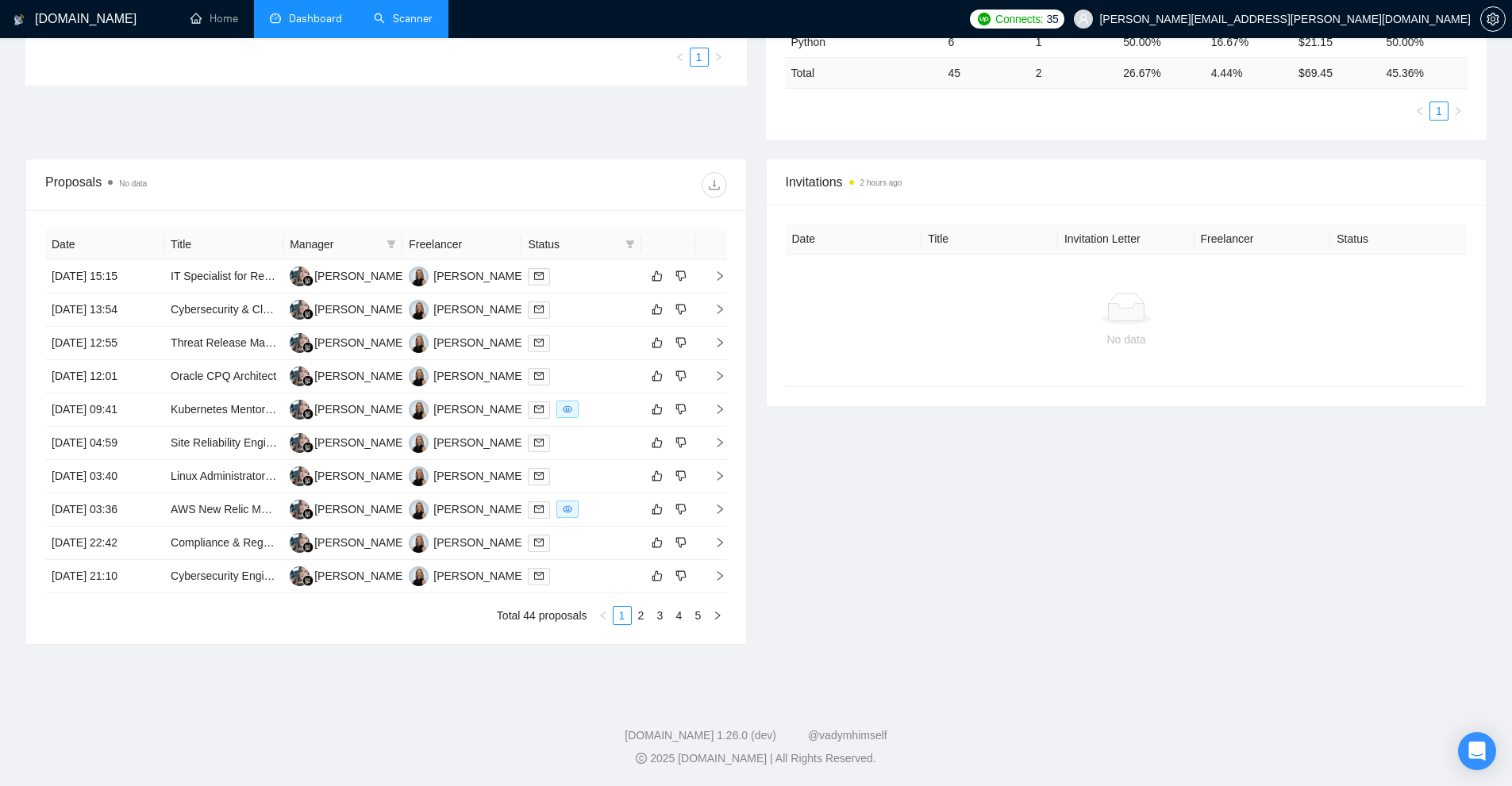
scroll to position [13, 0]
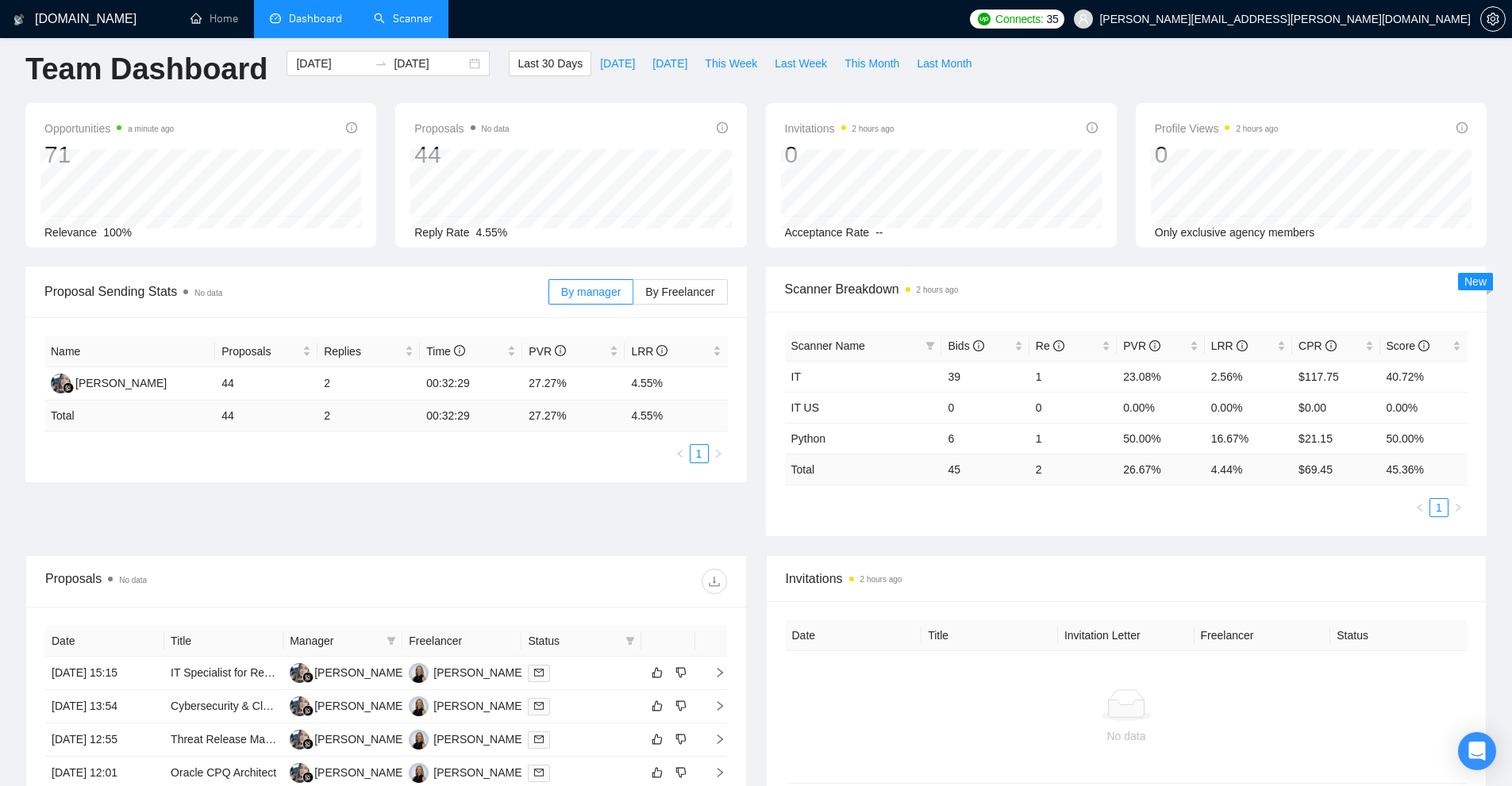
click at [391, 14] on link "Scanner" at bounding box center [403, 19] width 59 height 14
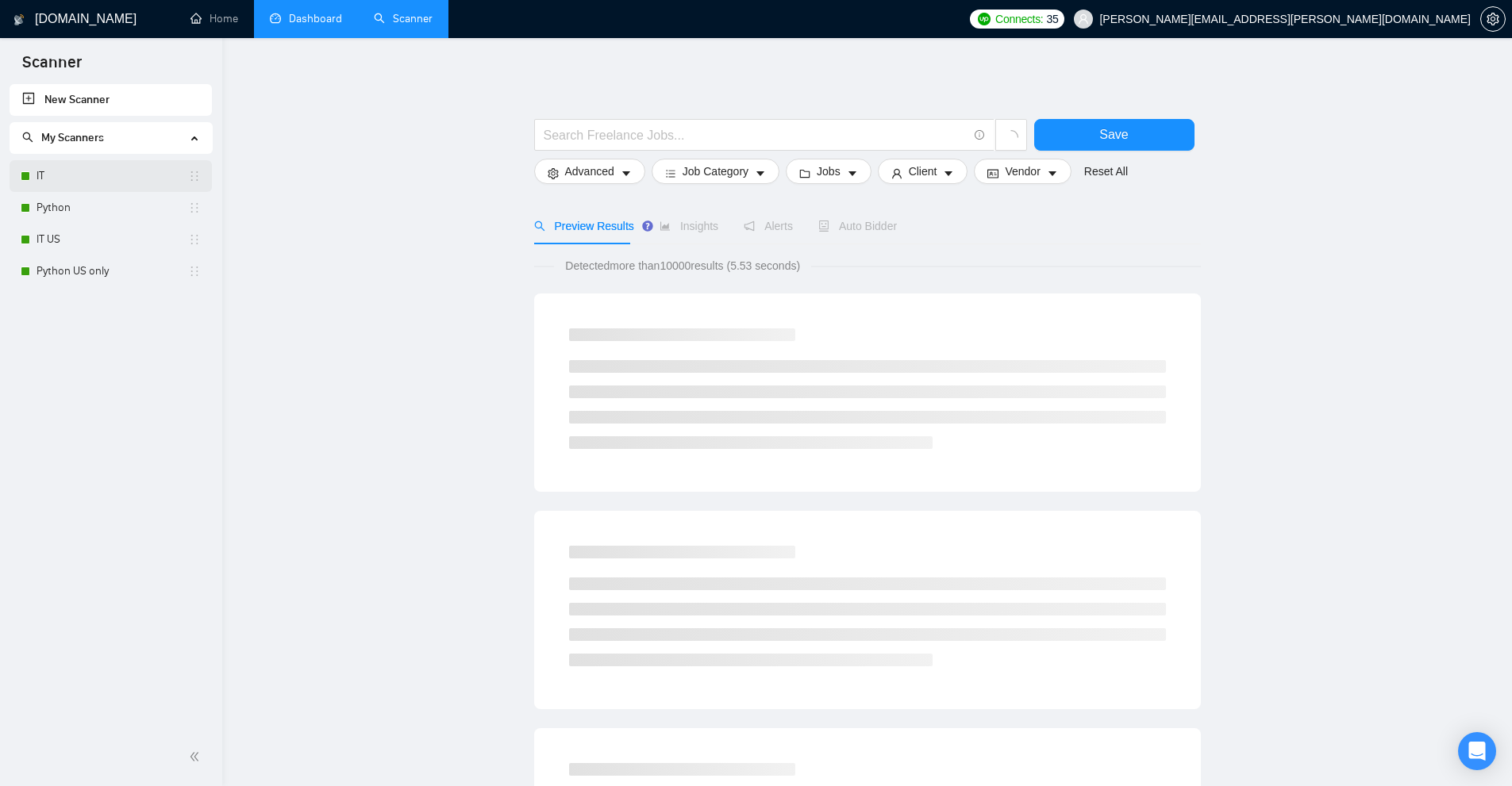
click at [116, 184] on link "IT" at bounding box center [112, 175] width 151 height 32
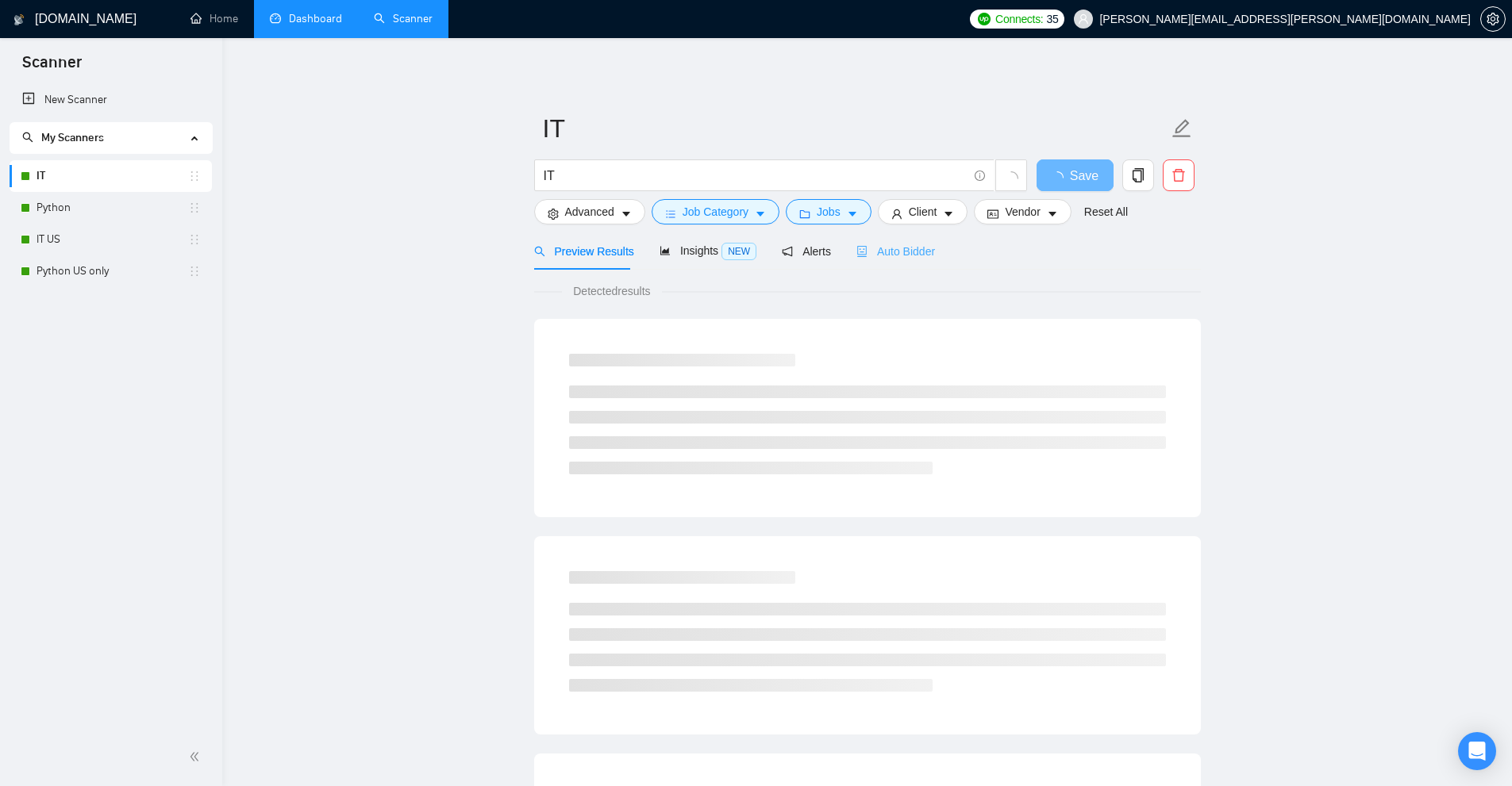
click at [883, 240] on div "Auto Bidder" at bounding box center [895, 251] width 78 height 37
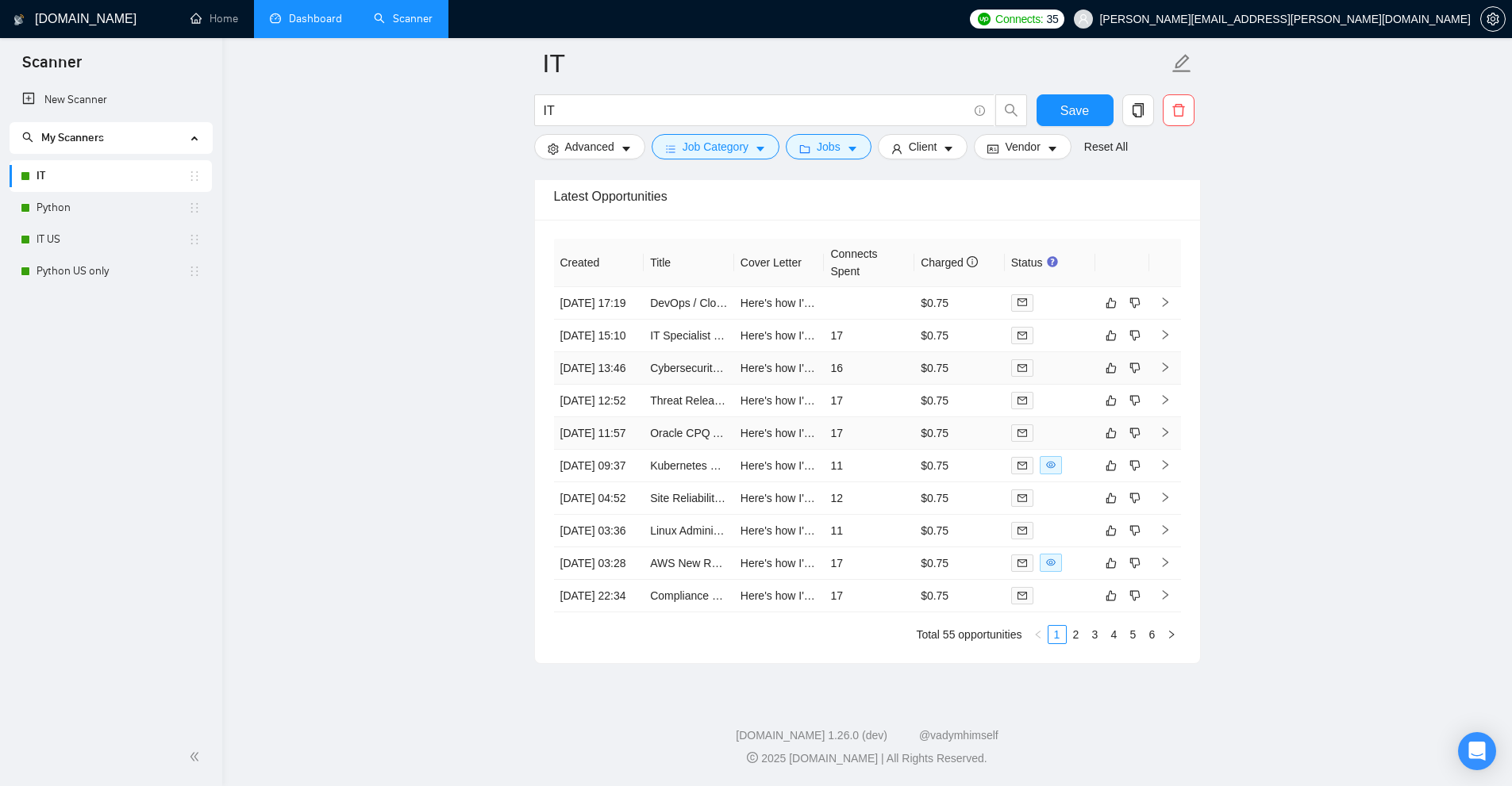
scroll to position [3997, 0]
click at [146, 206] on link "Python" at bounding box center [112, 207] width 151 height 32
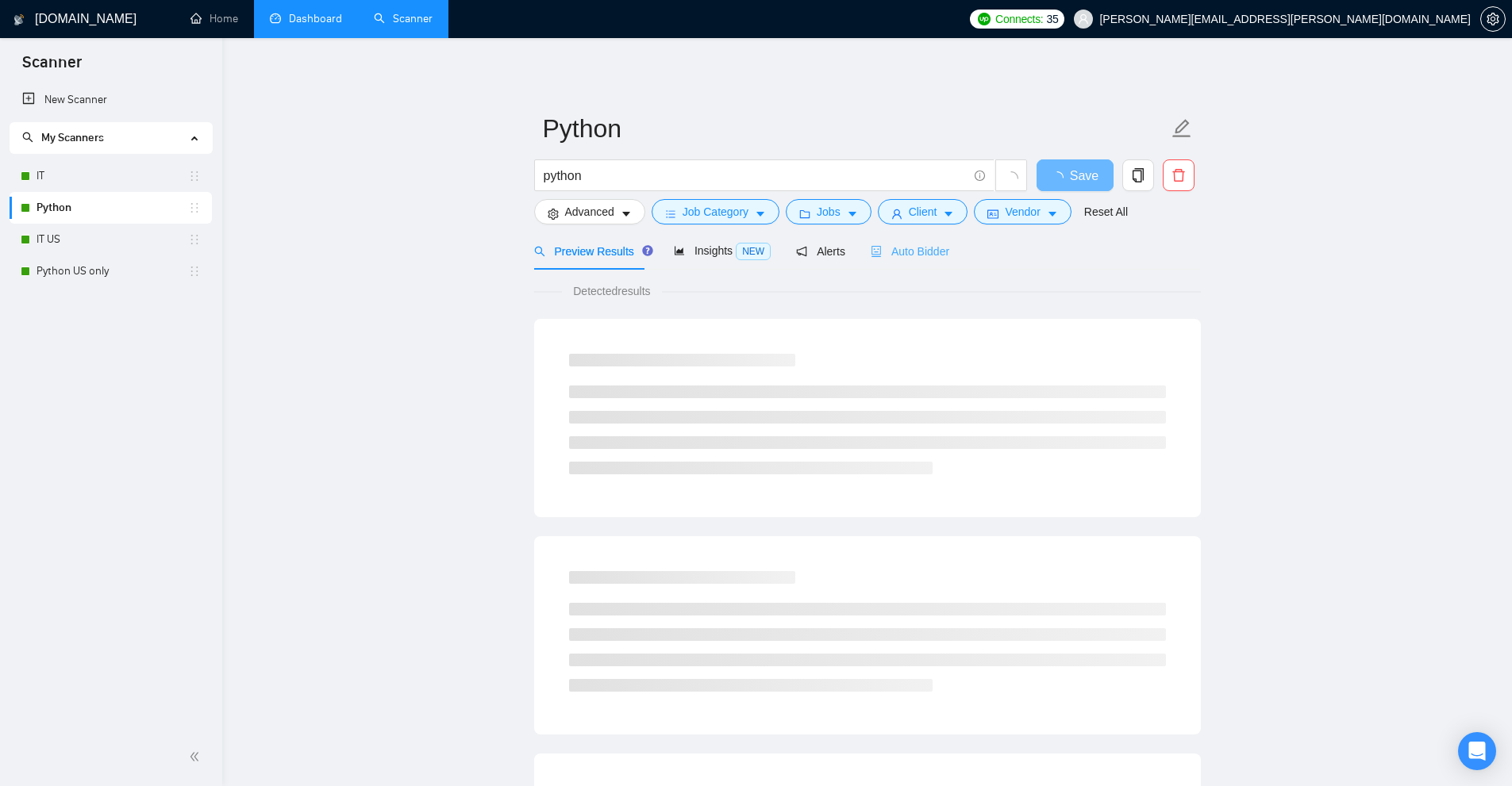
click at [908, 263] on div "Auto Bidder" at bounding box center [909, 251] width 78 height 37
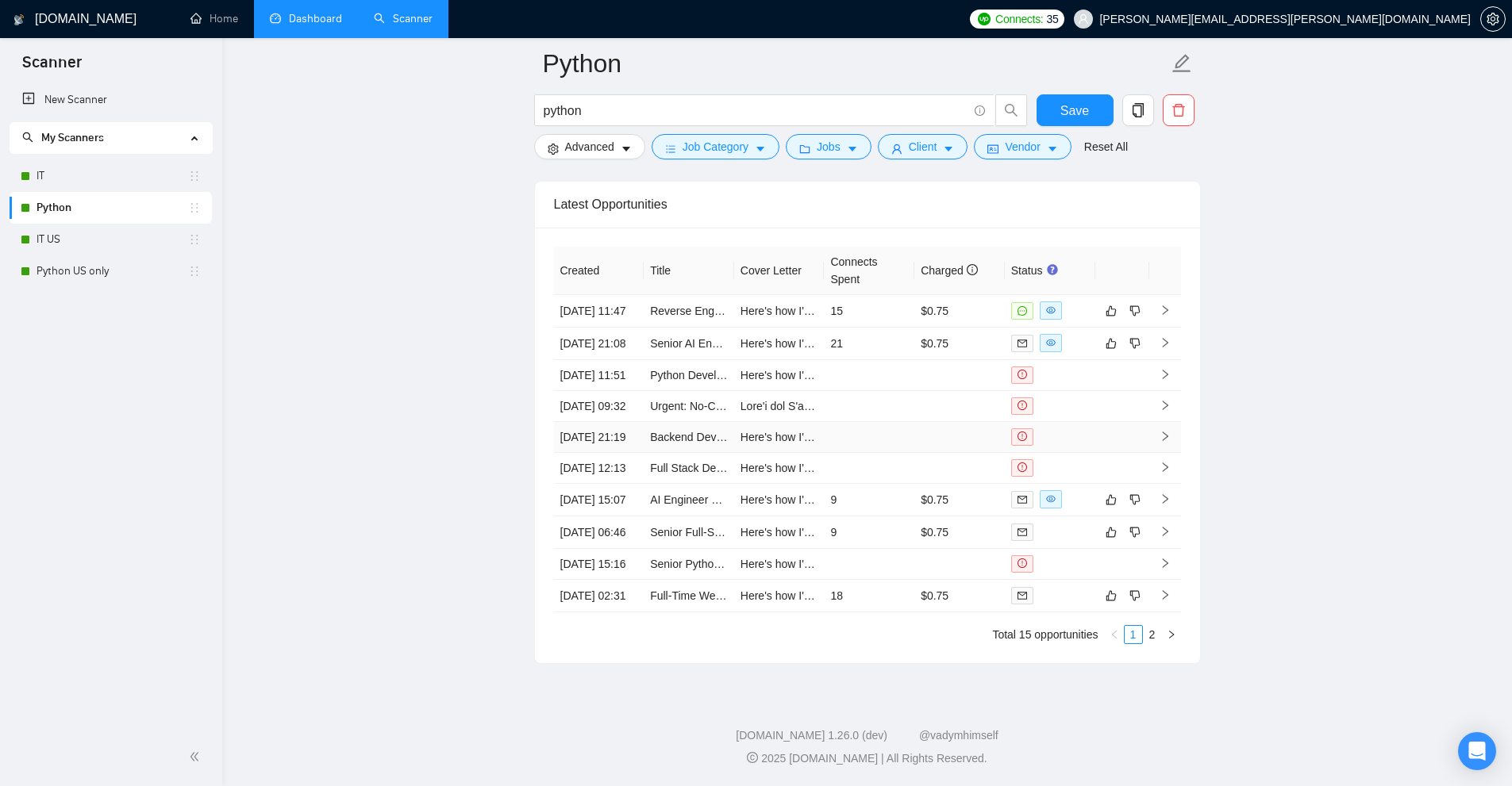
scroll to position [4129, 0]
click at [876, 314] on td "15" at bounding box center [869, 311] width 91 height 32
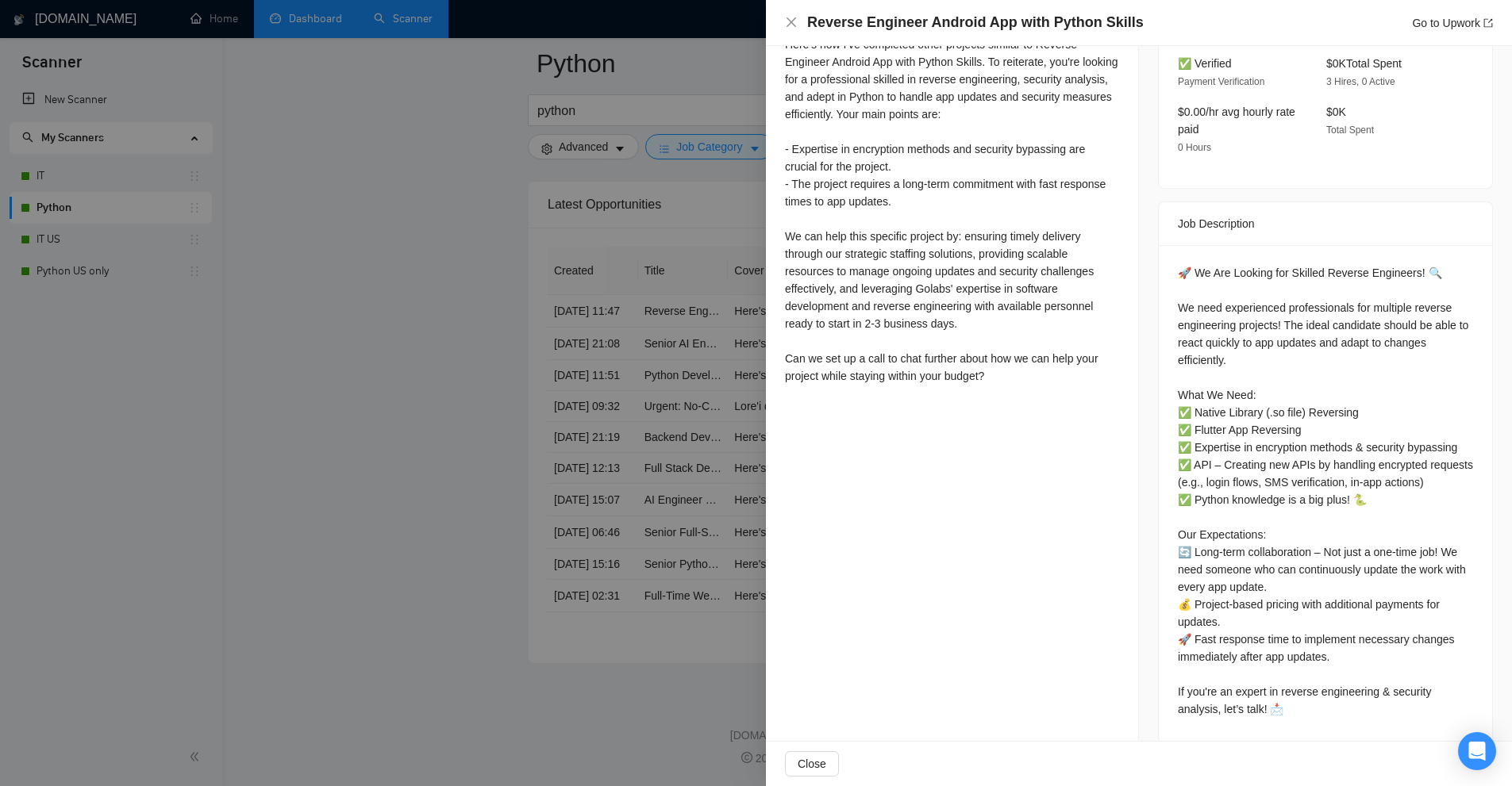
scroll to position [330, 0]
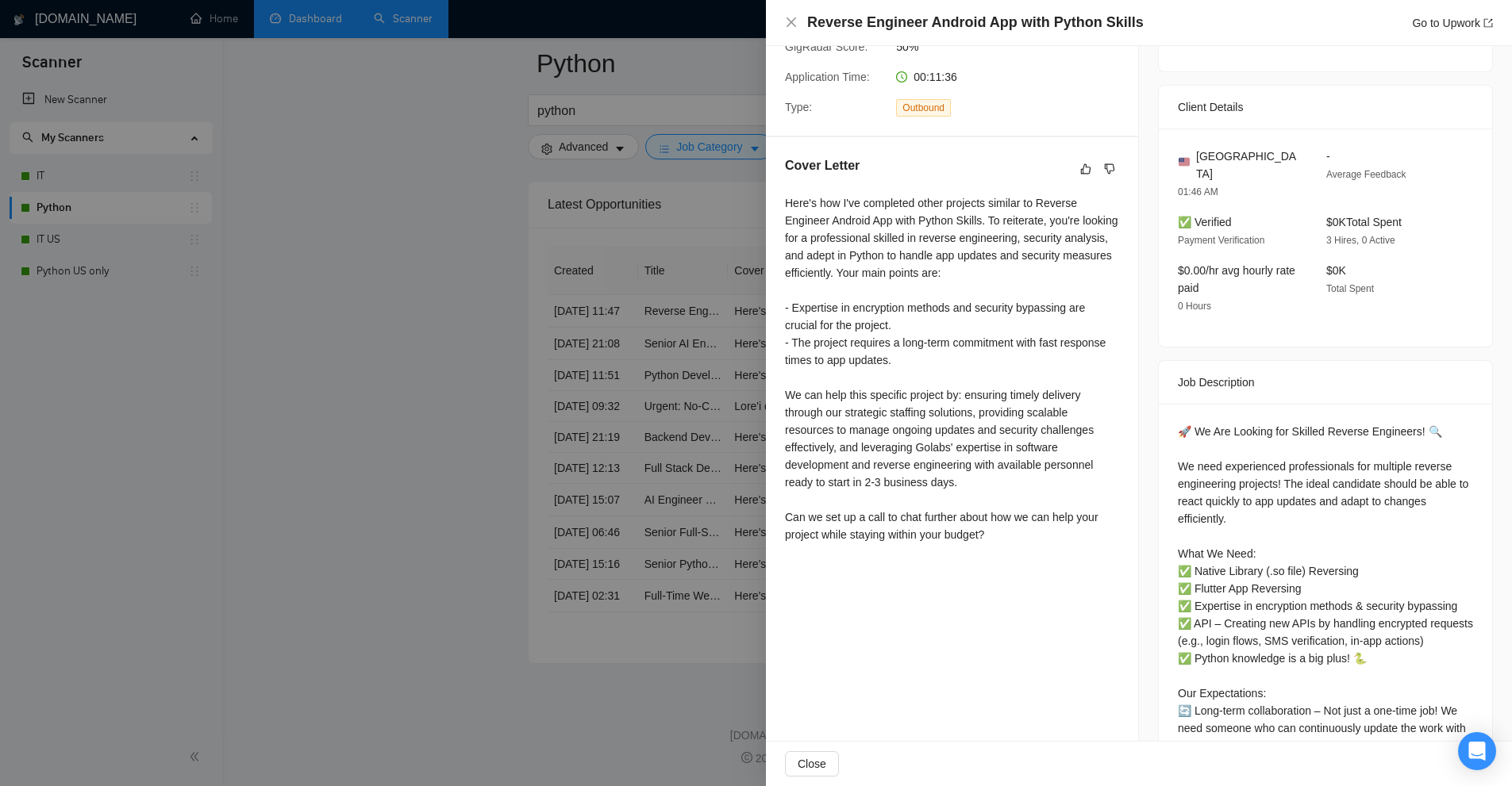
click at [663, 241] on div at bounding box center [756, 393] width 1512 height 786
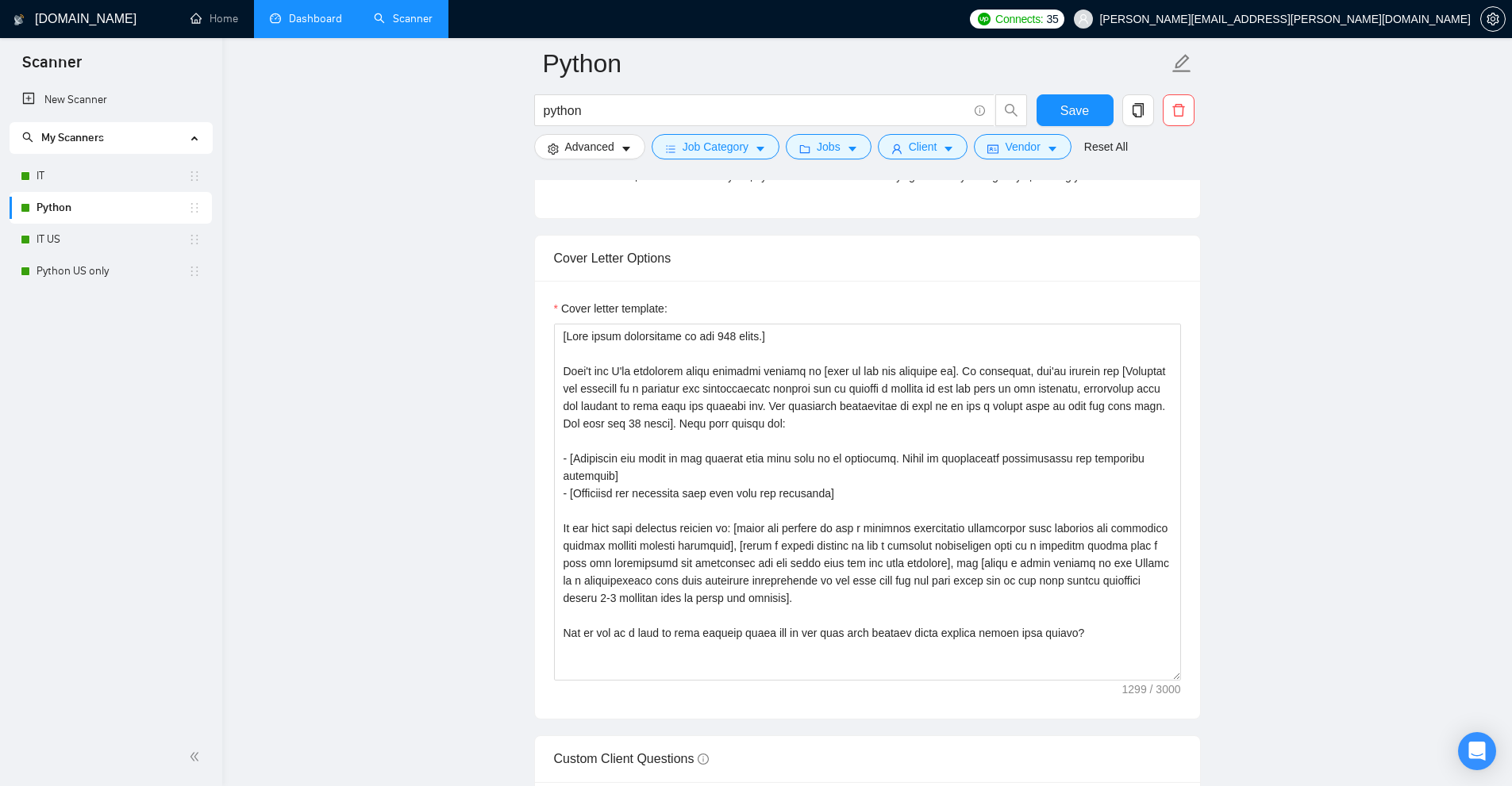
scroll to position [1749, 0]
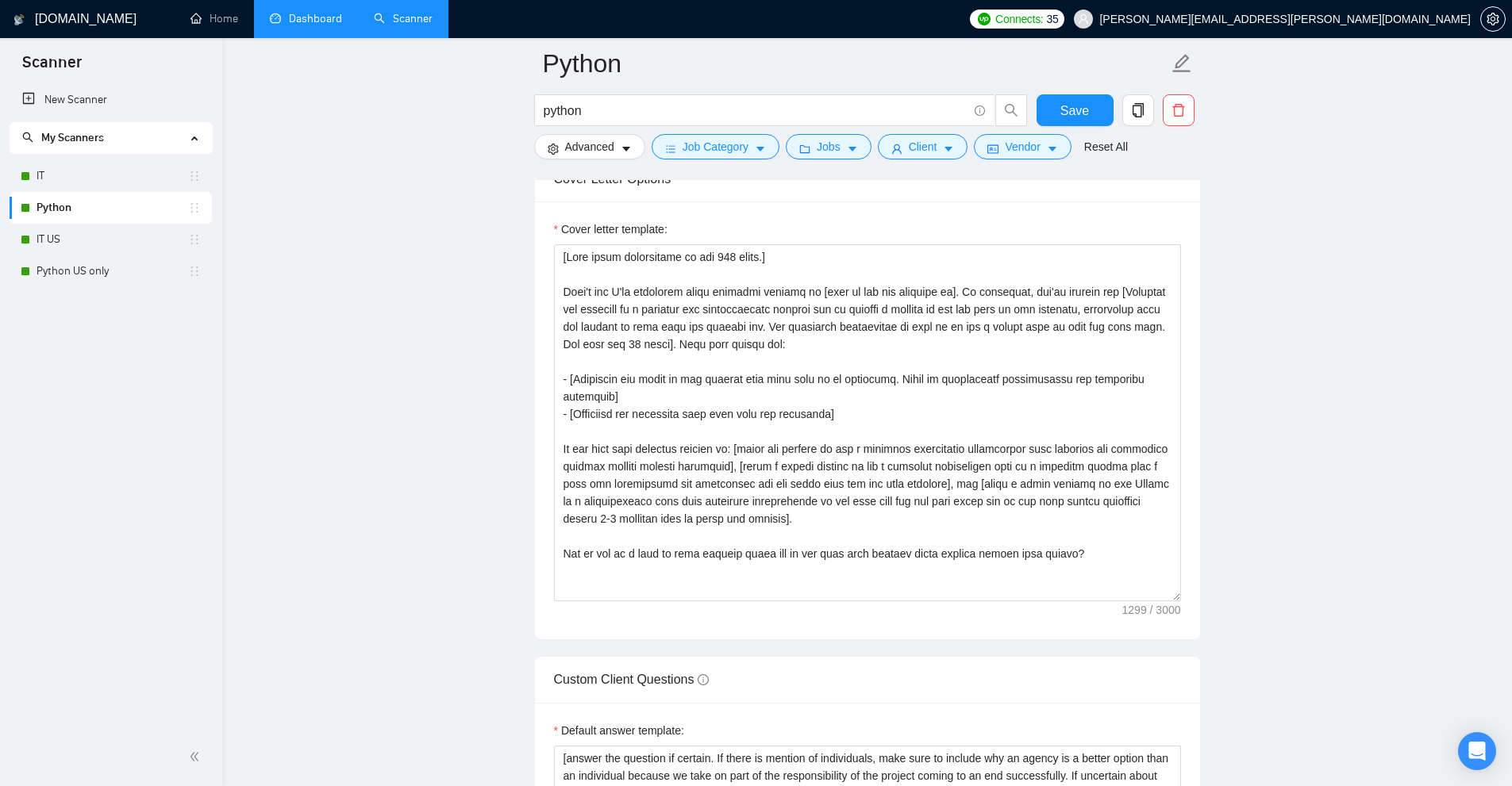
click at [302, 25] on link "Dashboard" at bounding box center [306, 19] width 72 height 14
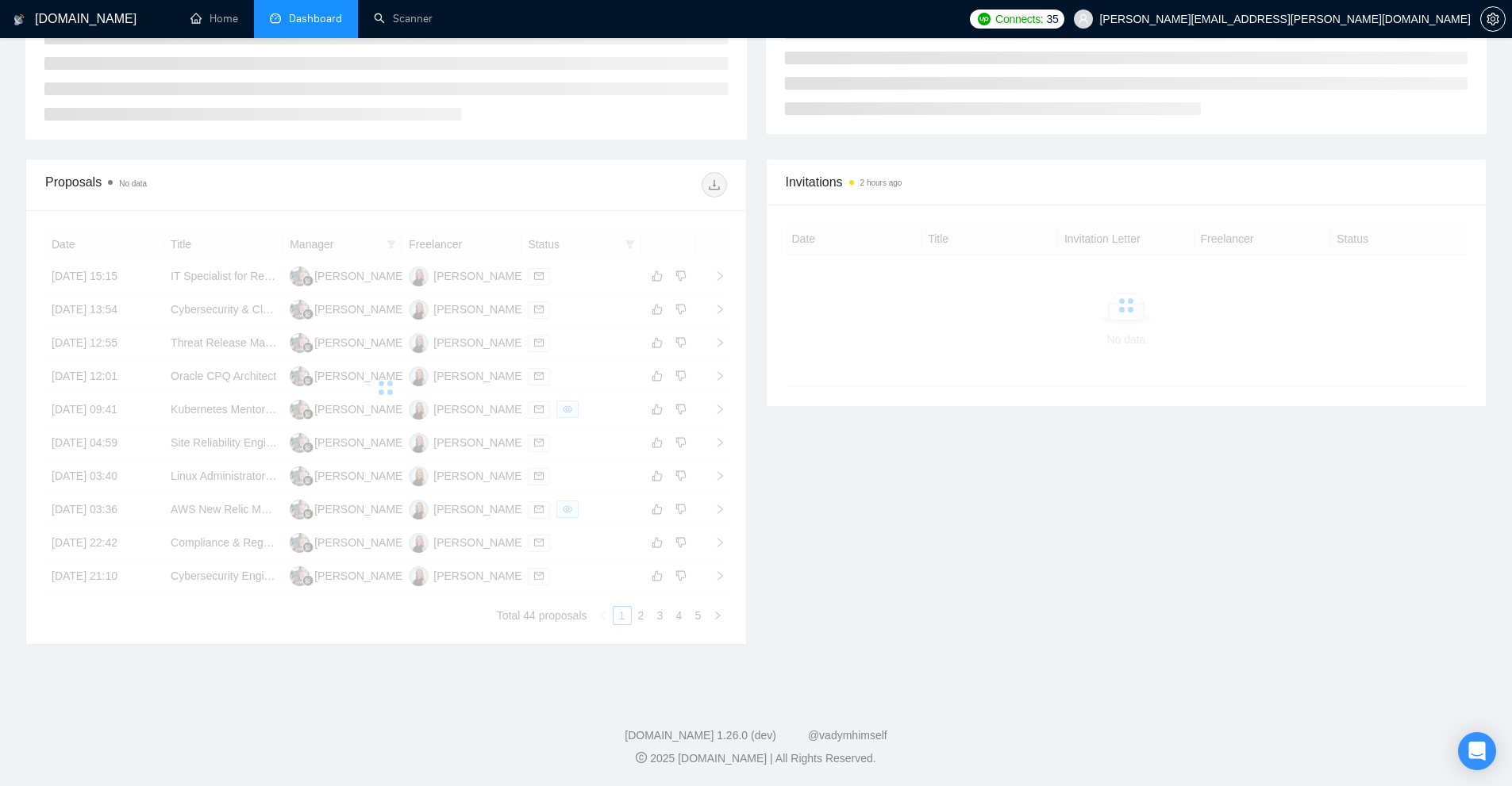
scroll to position [103, 0]
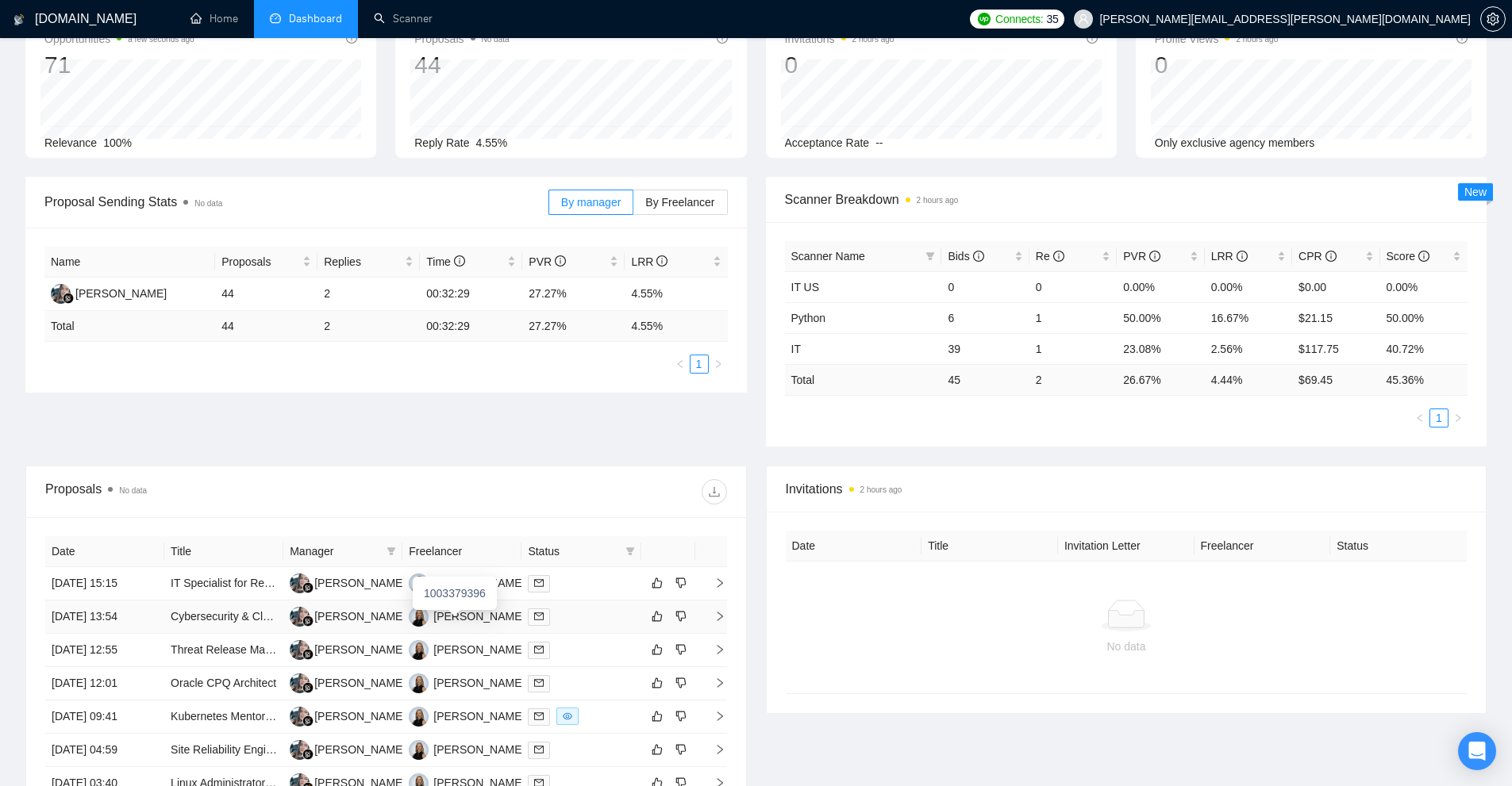
click at [478, 584] on div "1003379396" at bounding box center [455, 593] width 84 height 33
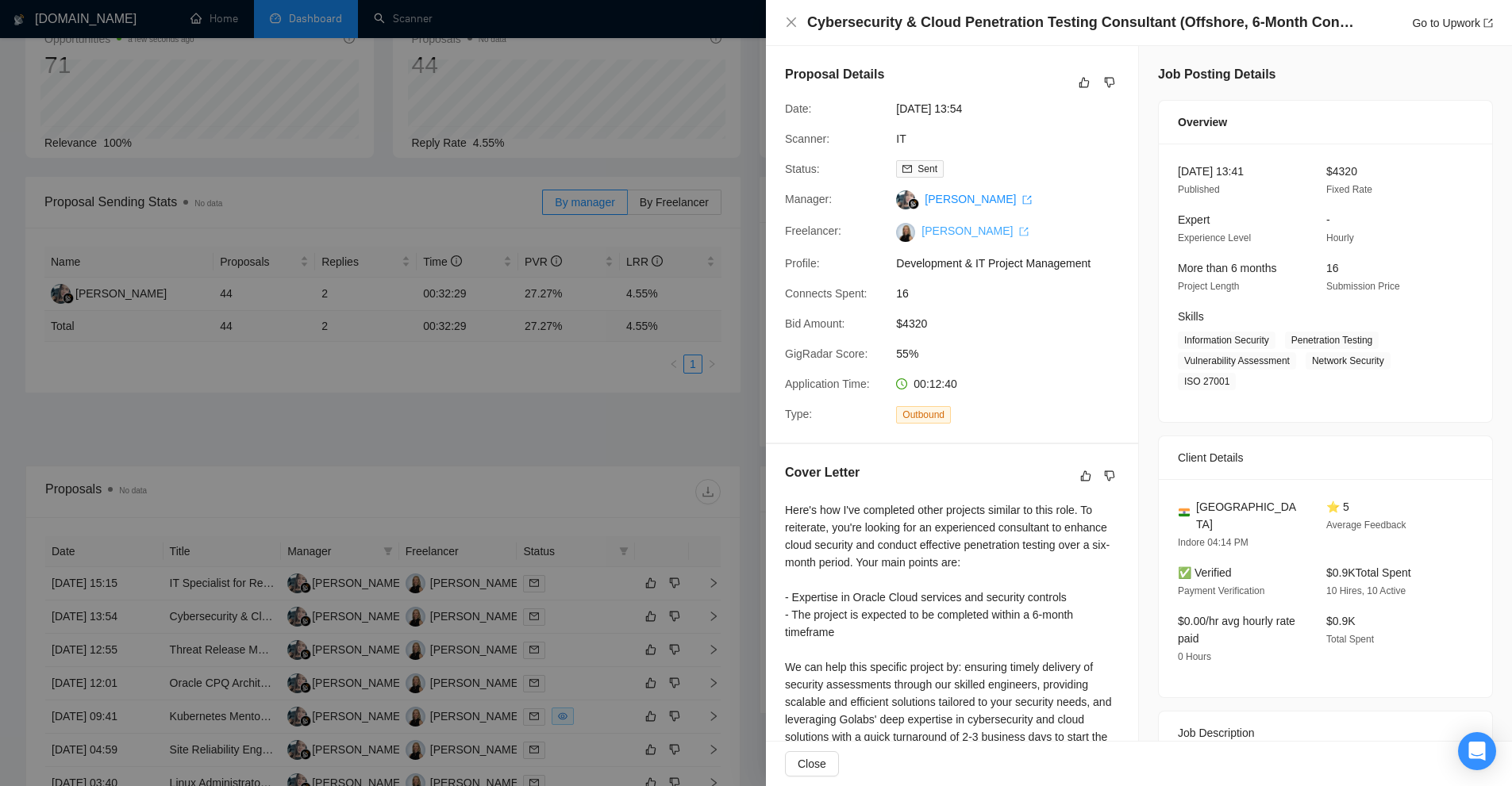
click at [943, 237] on link "[PERSON_NAME]" at bounding box center [975, 231] width 107 height 13
